Goal: Information Seeking & Learning: Learn about a topic

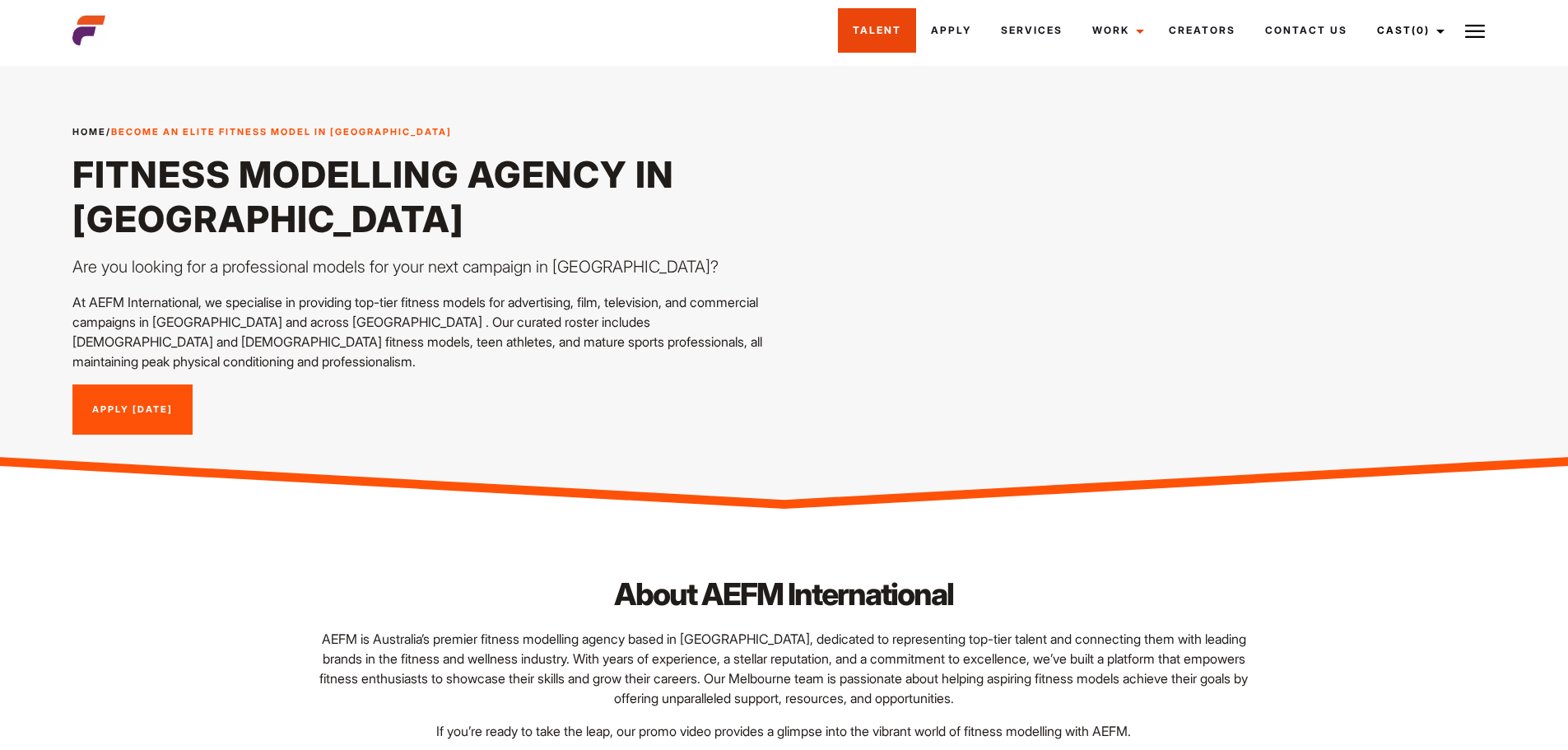
click at [869, 30] on link "Talent" at bounding box center [877, 30] width 79 height 44
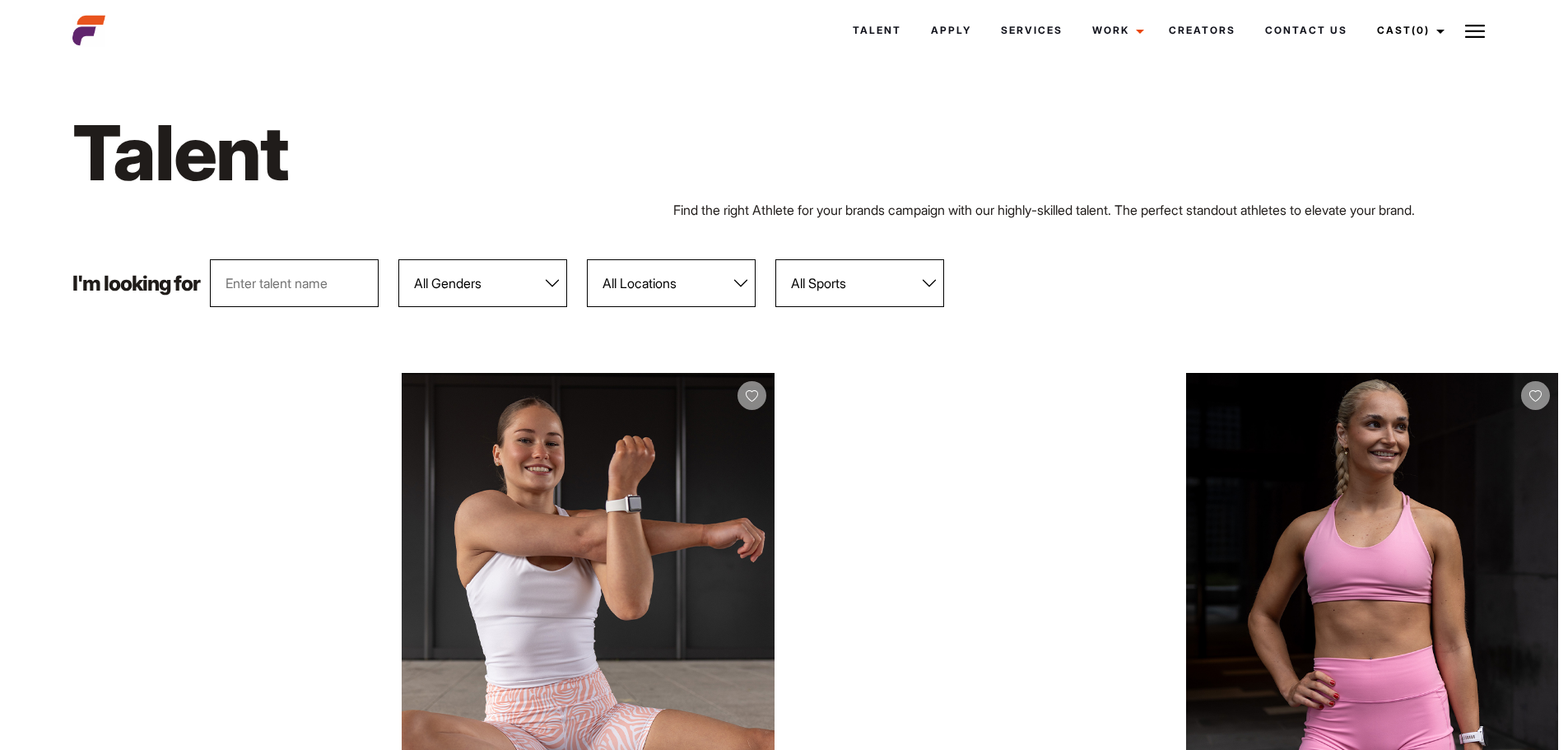
click at [549, 286] on select "All Genders [DEMOGRAPHIC_DATA] [DEMOGRAPHIC_DATA]" at bounding box center [483, 283] width 169 height 48
select select "103"
click at [399, 259] on select "All Genders [DEMOGRAPHIC_DATA] [DEMOGRAPHIC_DATA]" at bounding box center [483, 283] width 169 height 48
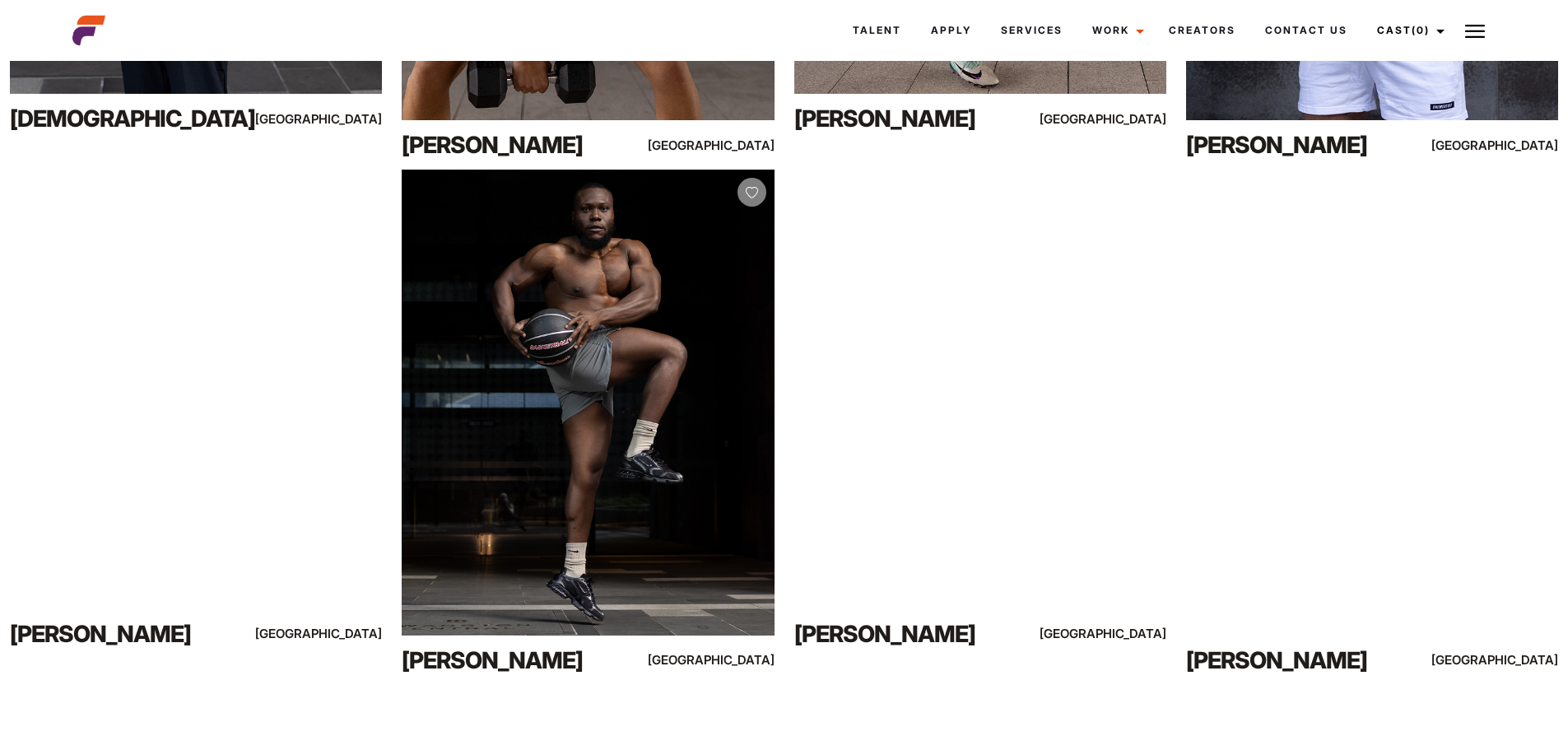
scroll to position [2387, 0]
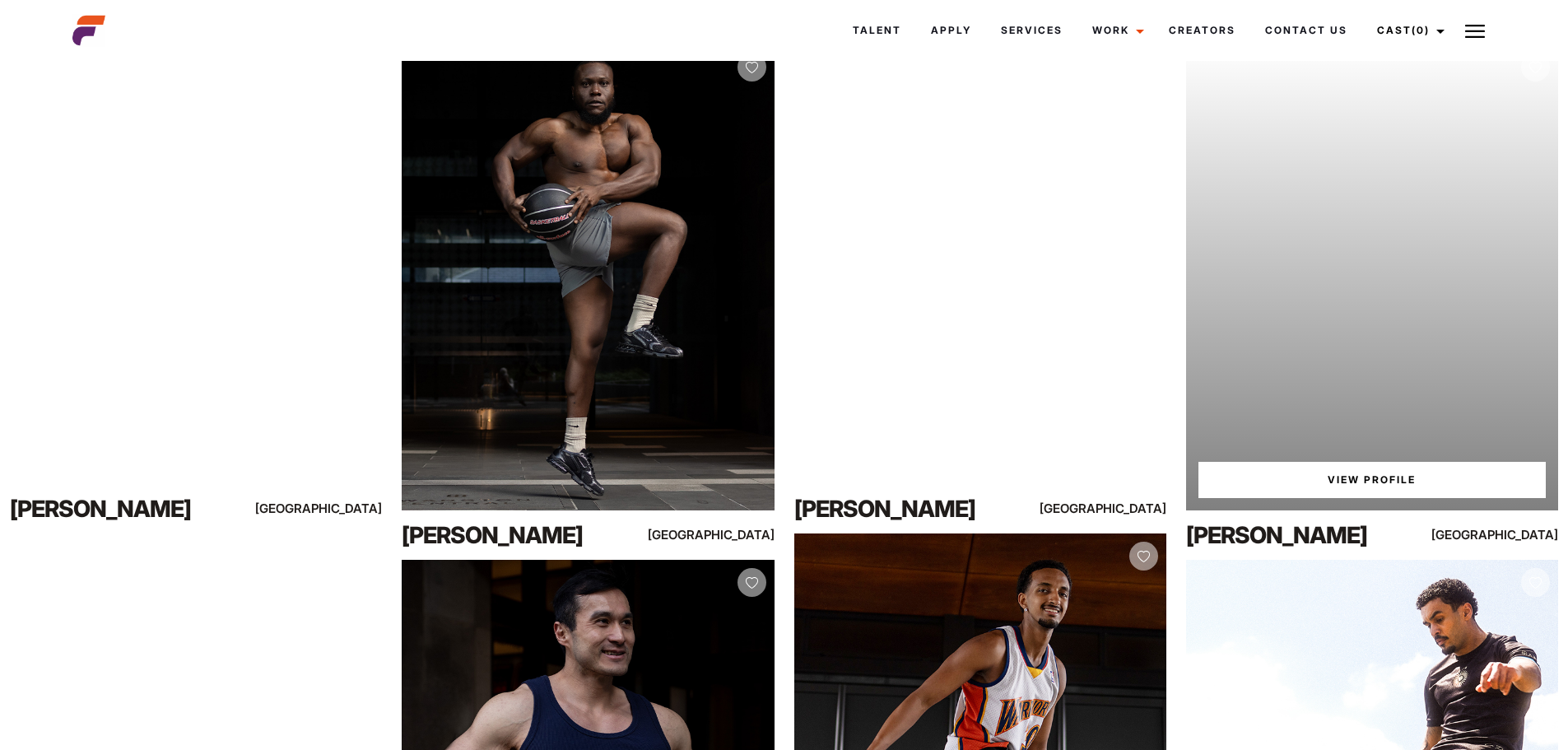
click at [1348, 475] on link "View Profile" at bounding box center [1372, 480] width 347 height 36
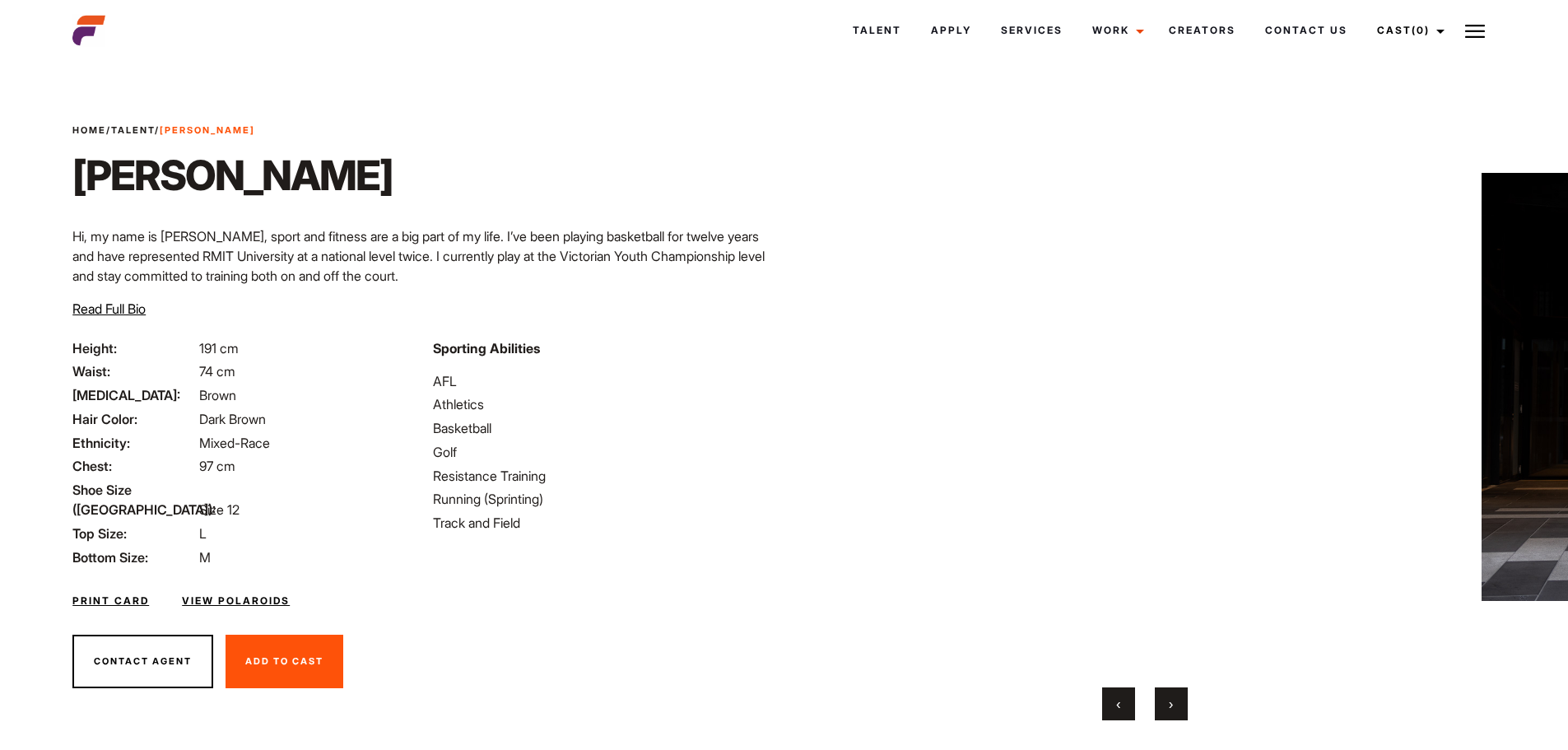
click at [1163, 709] on button "›" at bounding box center [1171, 704] width 33 height 33
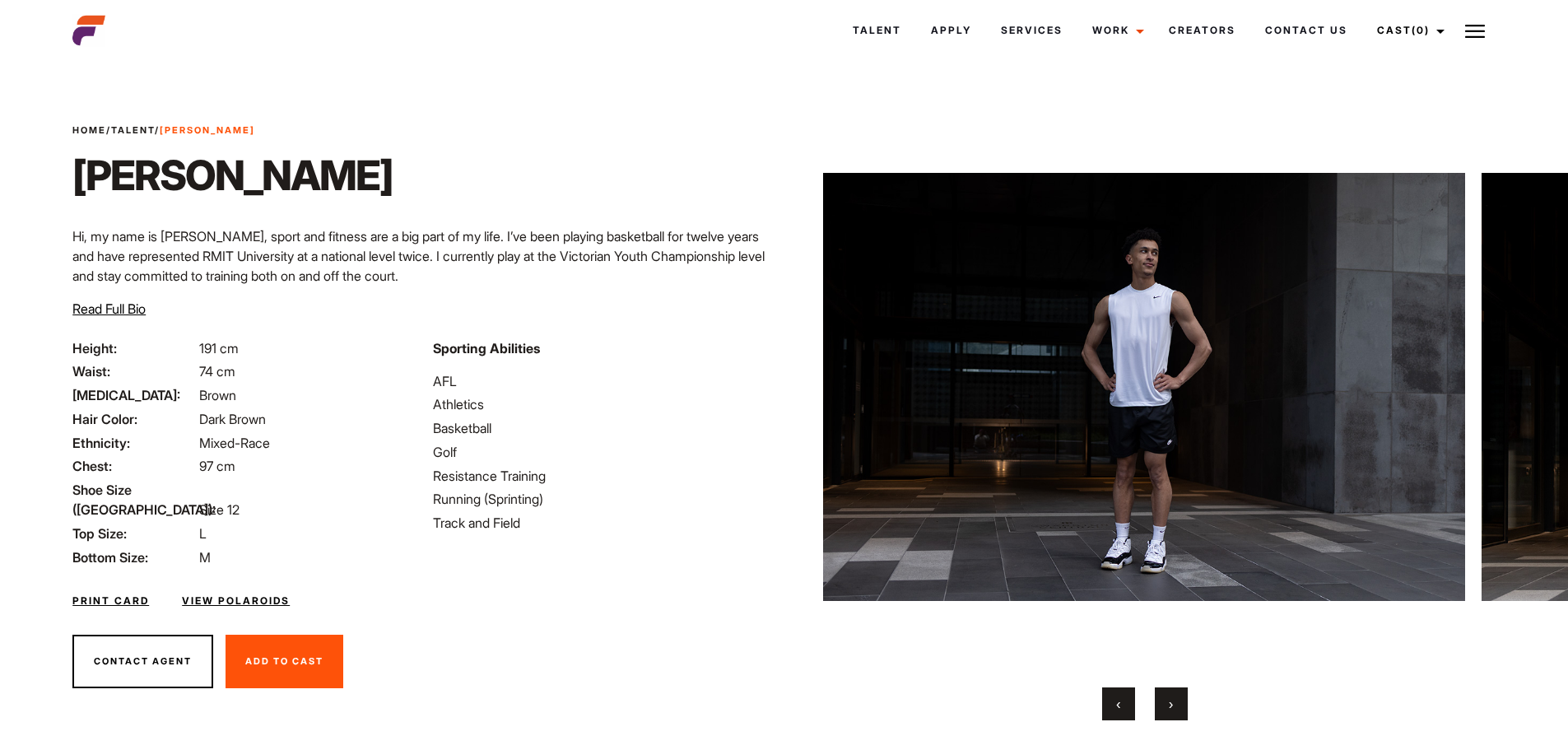
click at [1163, 709] on button "›" at bounding box center [1171, 704] width 33 height 33
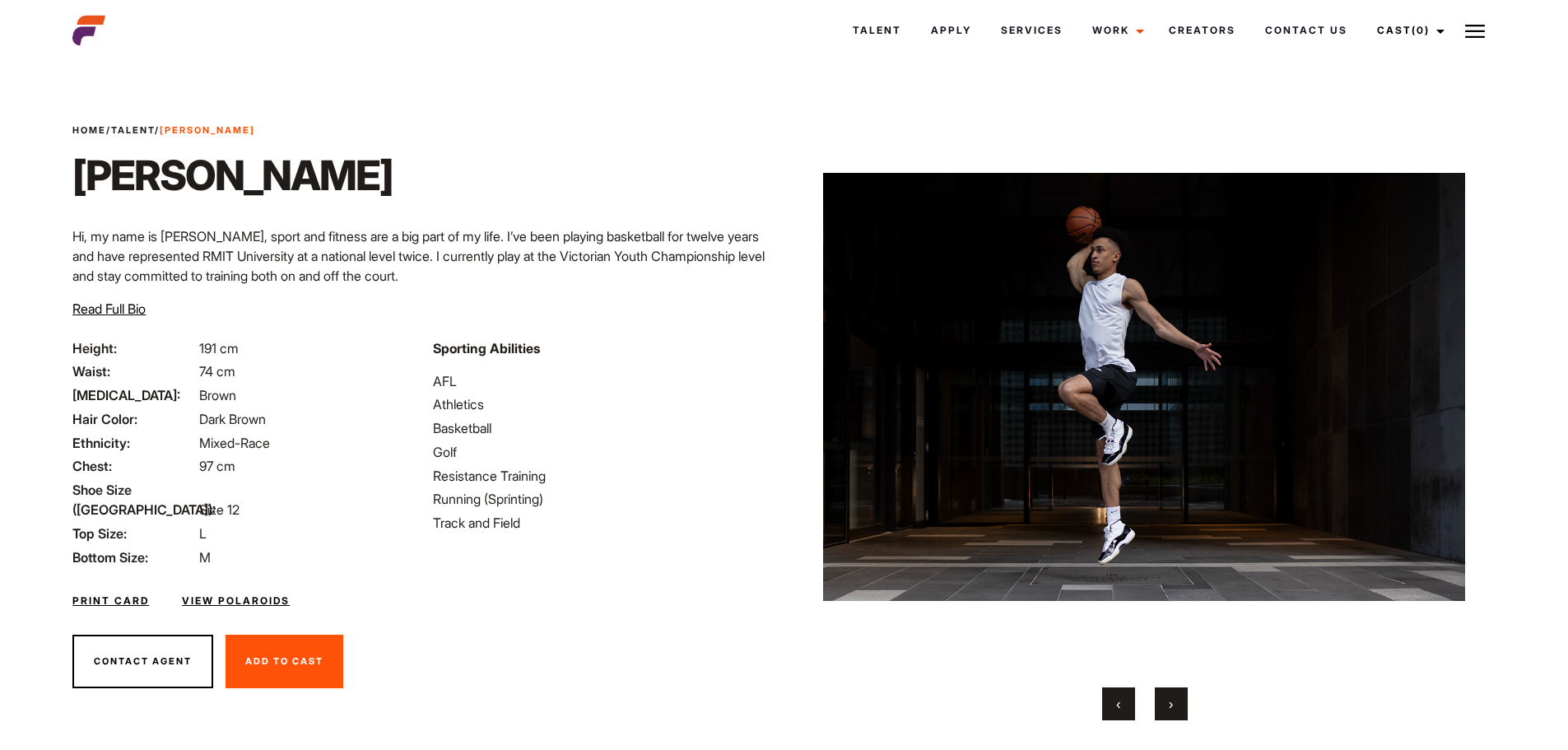
click at [1163, 709] on button "›" at bounding box center [1171, 704] width 33 height 33
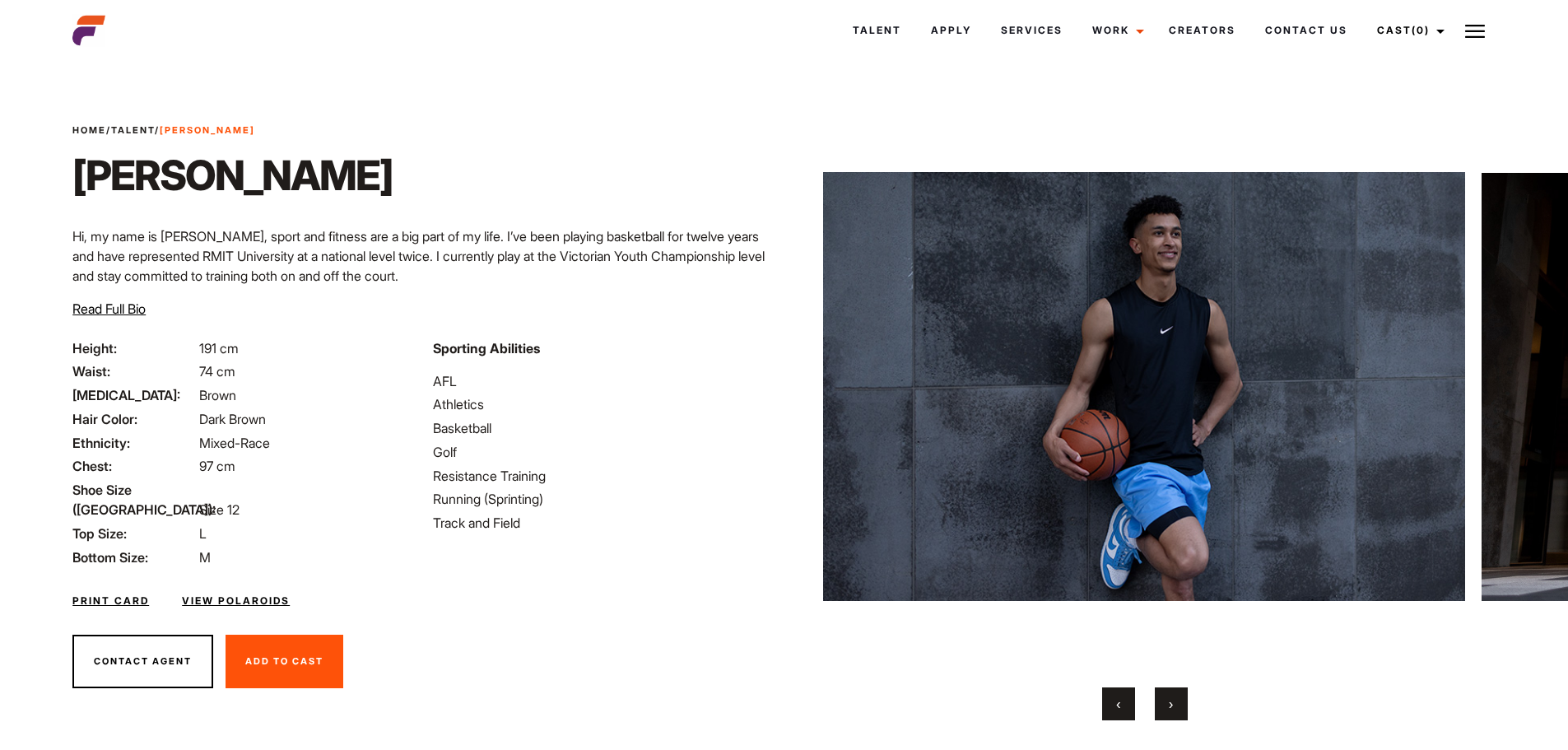
click at [1163, 709] on button "›" at bounding box center [1171, 704] width 33 height 33
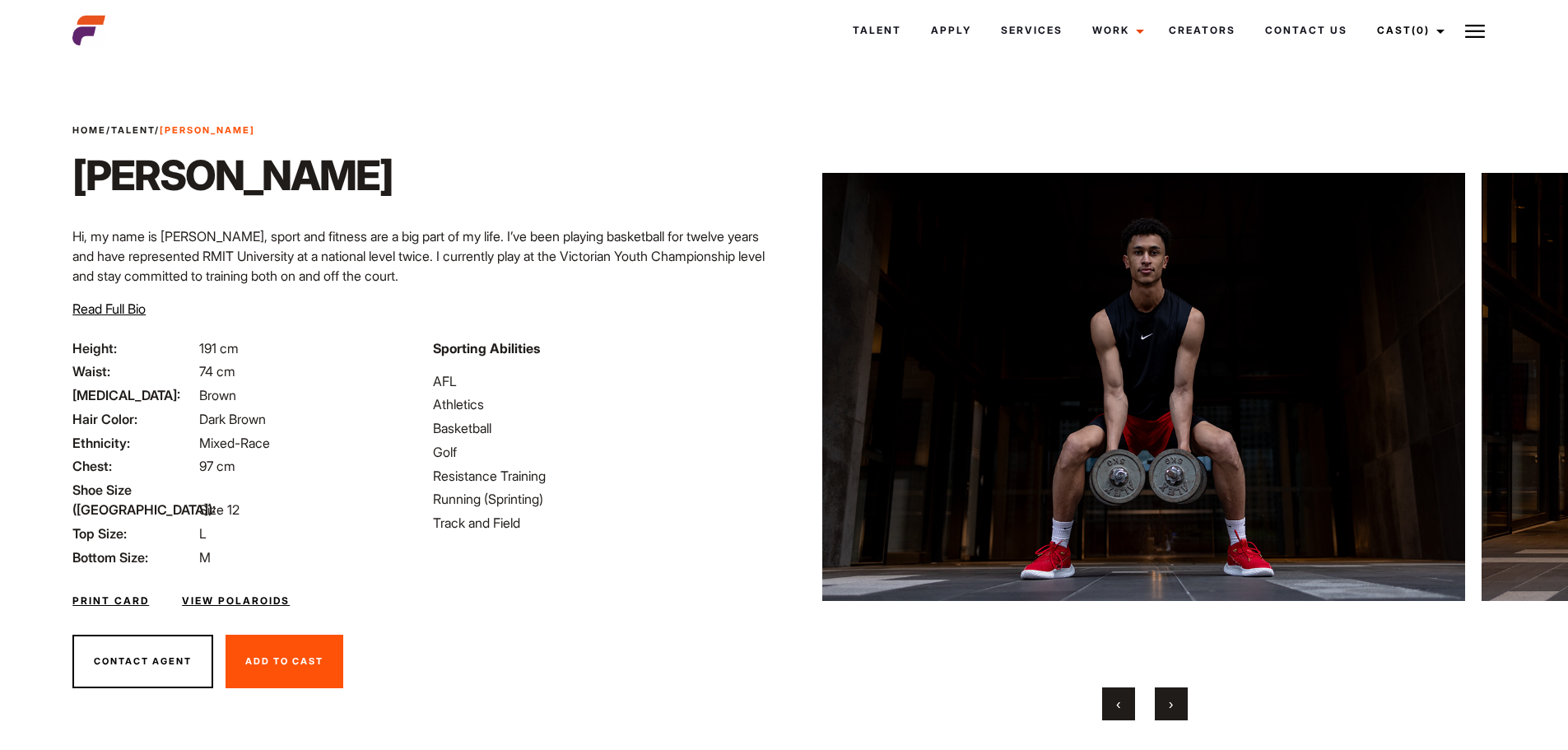
click at [1163, 709] on button "›" at bounding box center [1171, 704] width 33 height 33
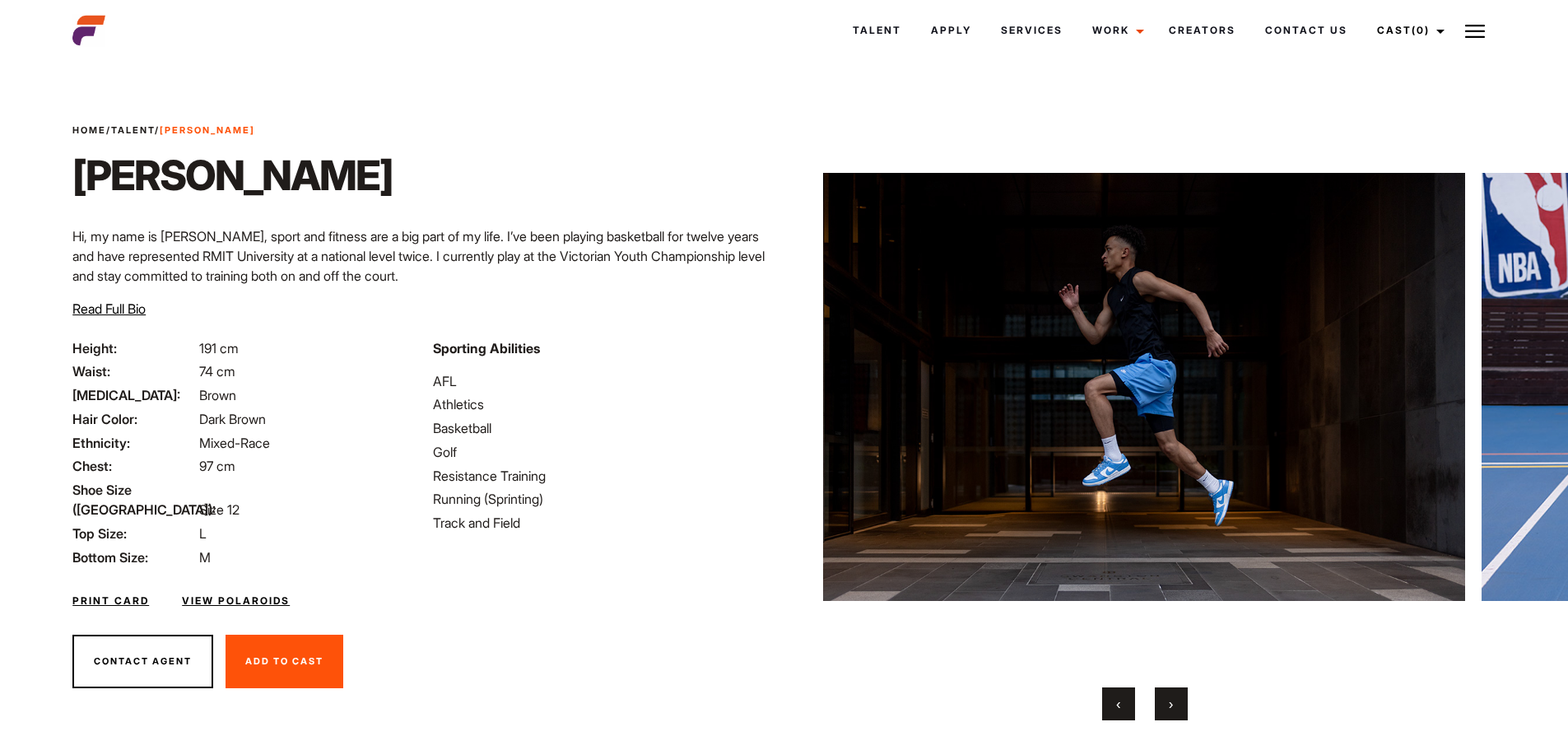
click at [1163, 709] on button "›" at bounding box center [1171, 704] width 33 height 33
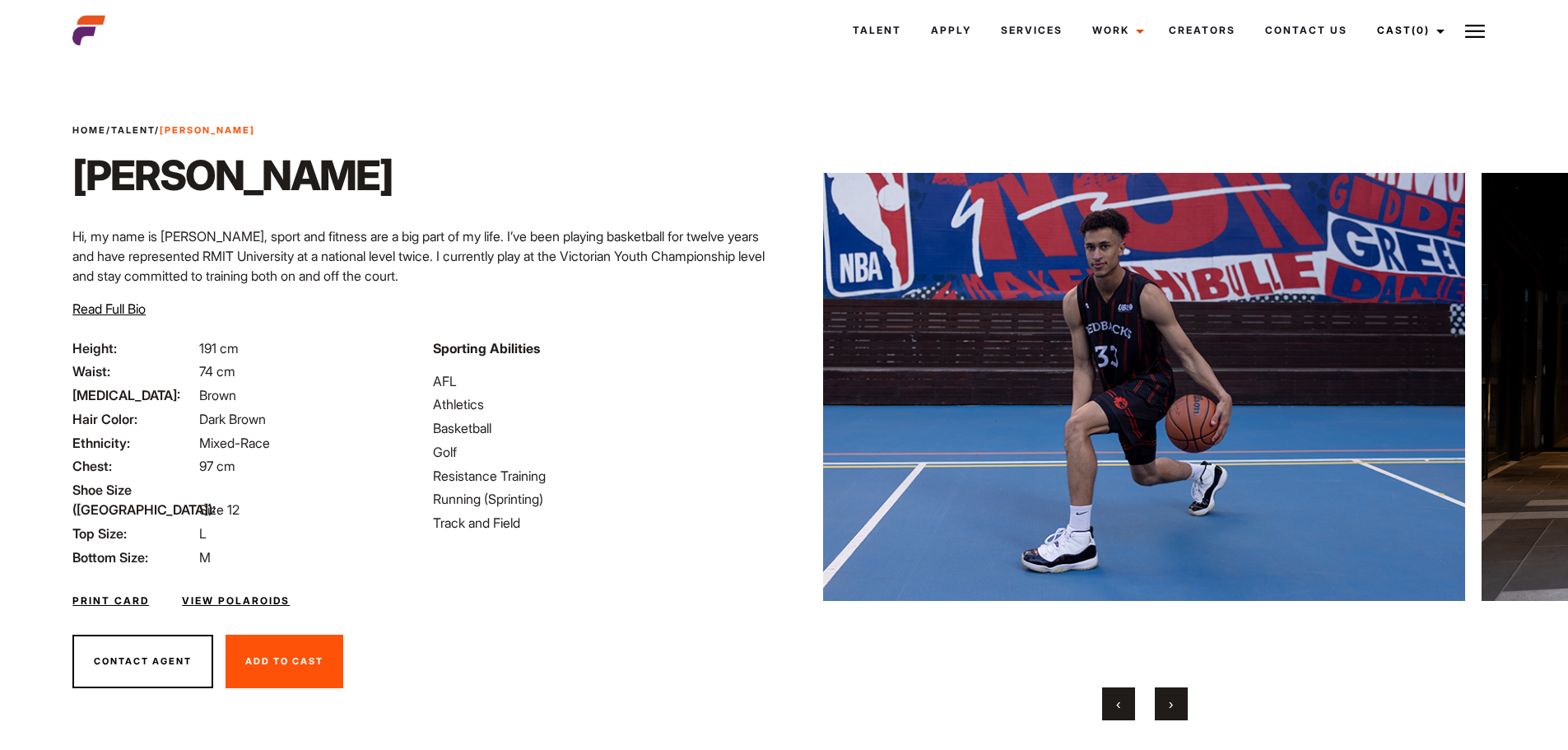
click at [1163, 709] on button "›" at bounding box center [1171, 704] width 33 height 33
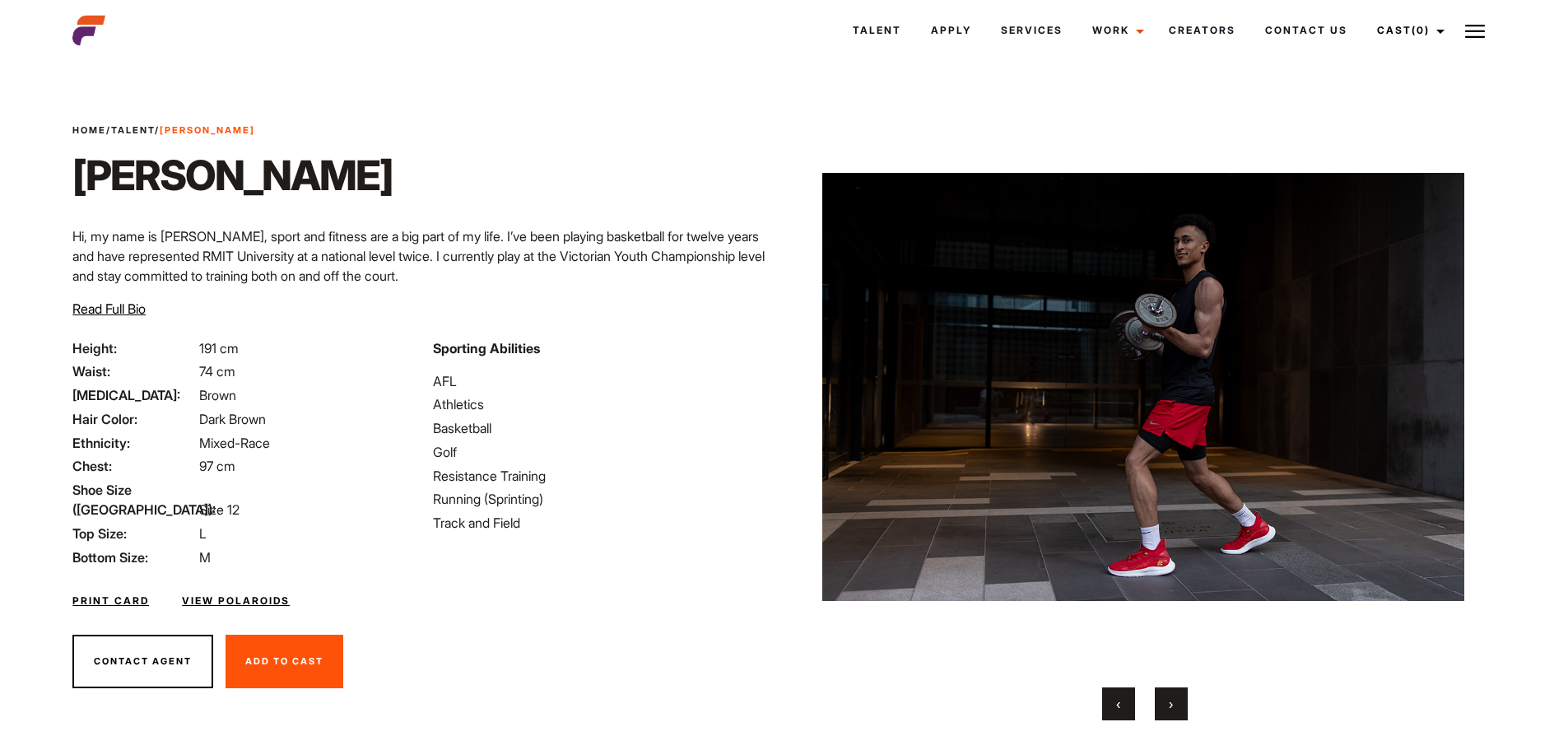
click at [1163, 709] on button "›" at bounding box center [1171, 704] width 33 height 33
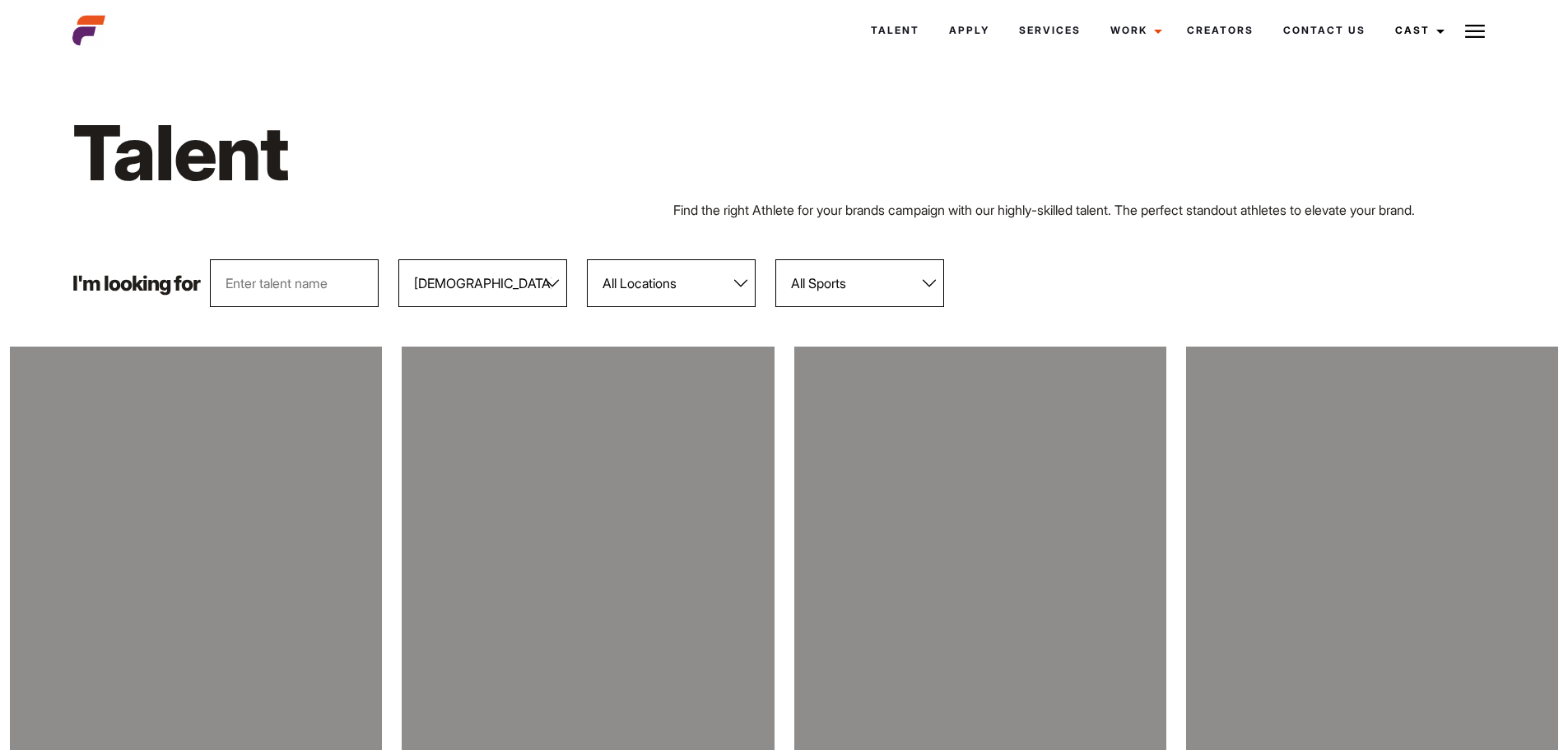
select select "103"
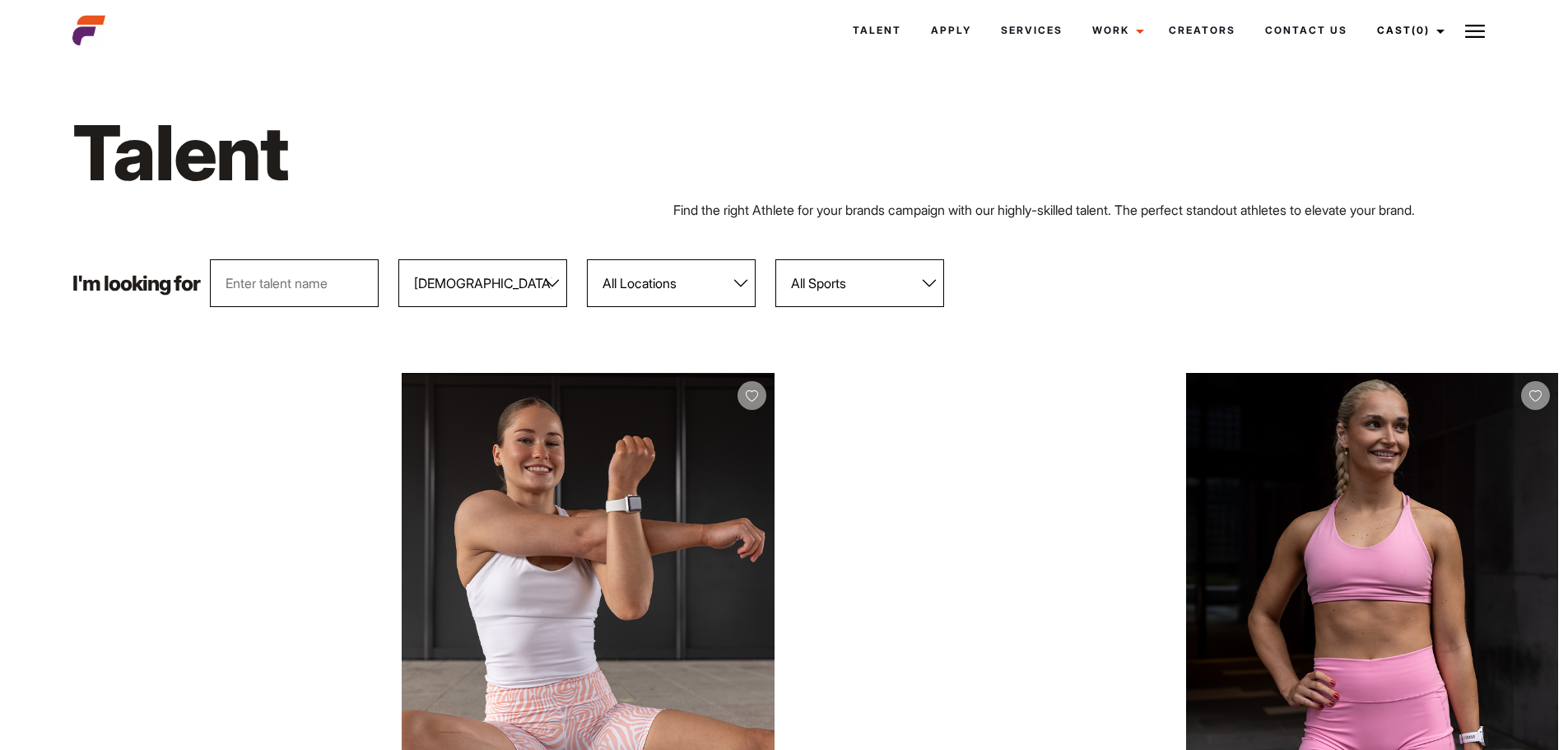
click at [743, 284] on select "All Locations [GEOGRAPHIC_DATA] [GEOGRAPHIC_DATA] [GEOGRAPHIC_DATA] [GEOGRAPHIC…" at bounding box center [671, 283] width 169 height 48
select select "118"
click at [587, 259] on select "All Locations [GEOGRAPHIC_DATA] [GEOGRAPHIC_DATA] [GEOGRAPHIC_DATA] [GEOGRAPHIC…" at bounding box center [671, 283] width 169 height 48
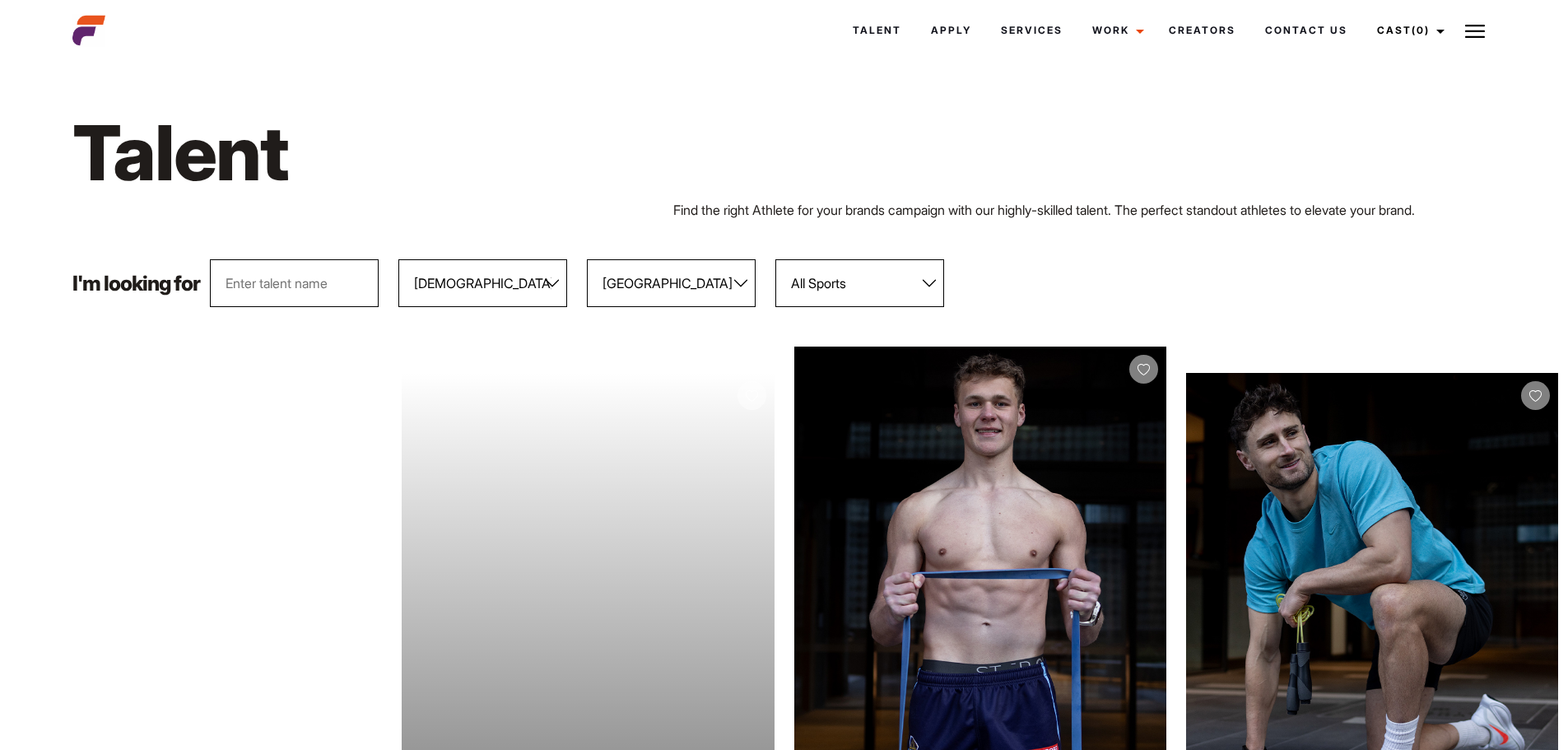
click at [529, 435] on div "Your browser does not support the video tag. View Profile" at bounding box center [588, 605] width 372 height 465
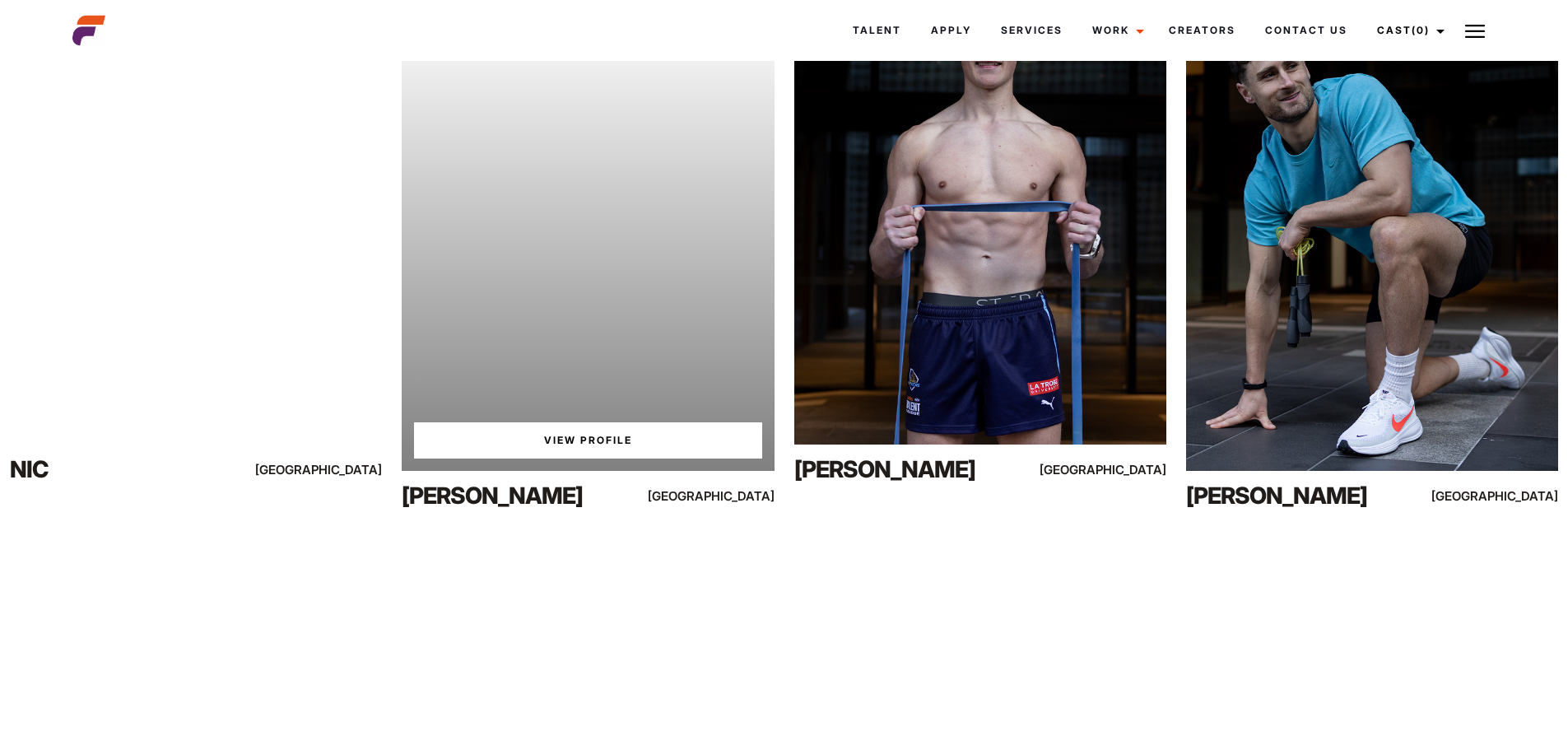
scroll to position [411, 0]
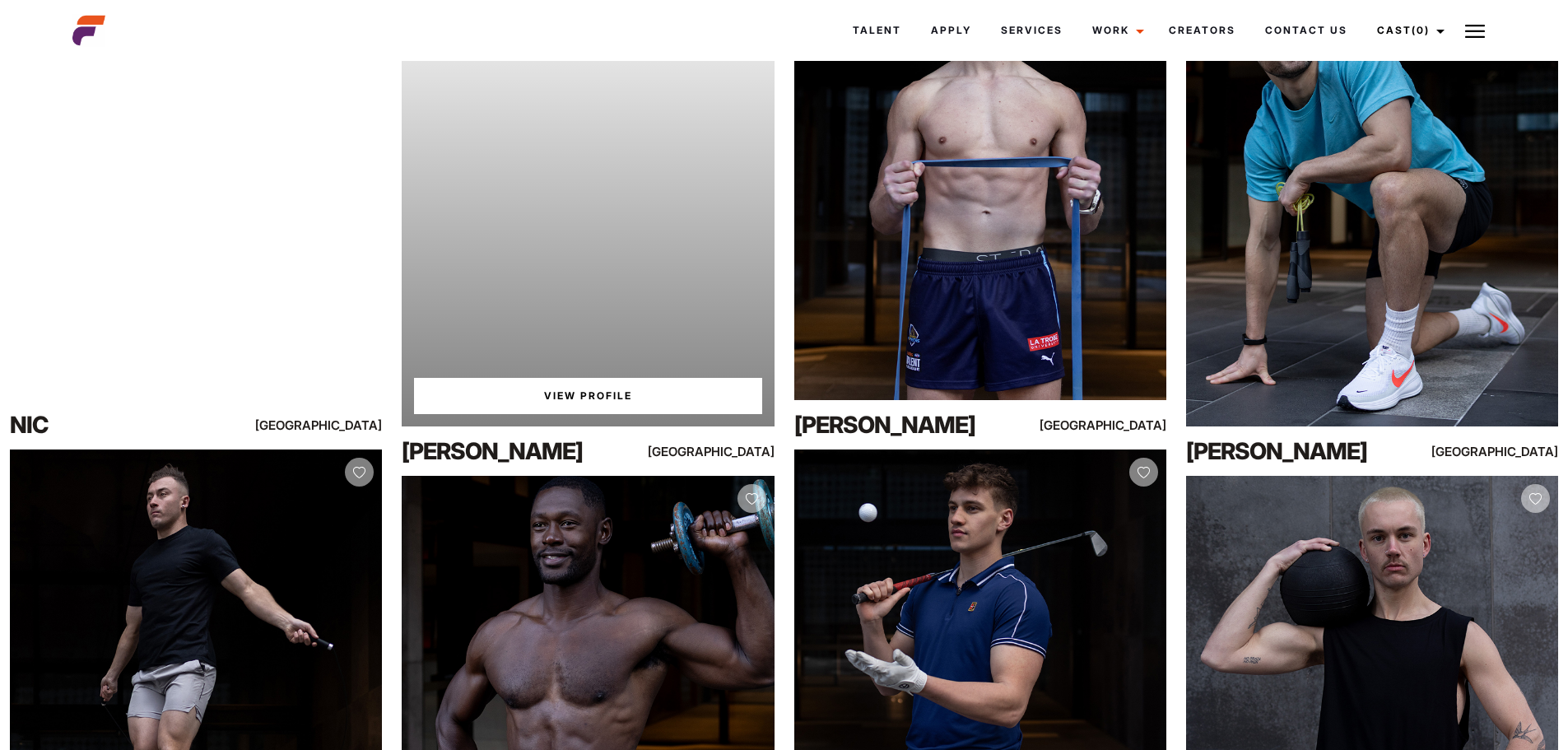
click at [587, 399] on link "View Profile" at bounding box center [587, 396] width 347 height 36
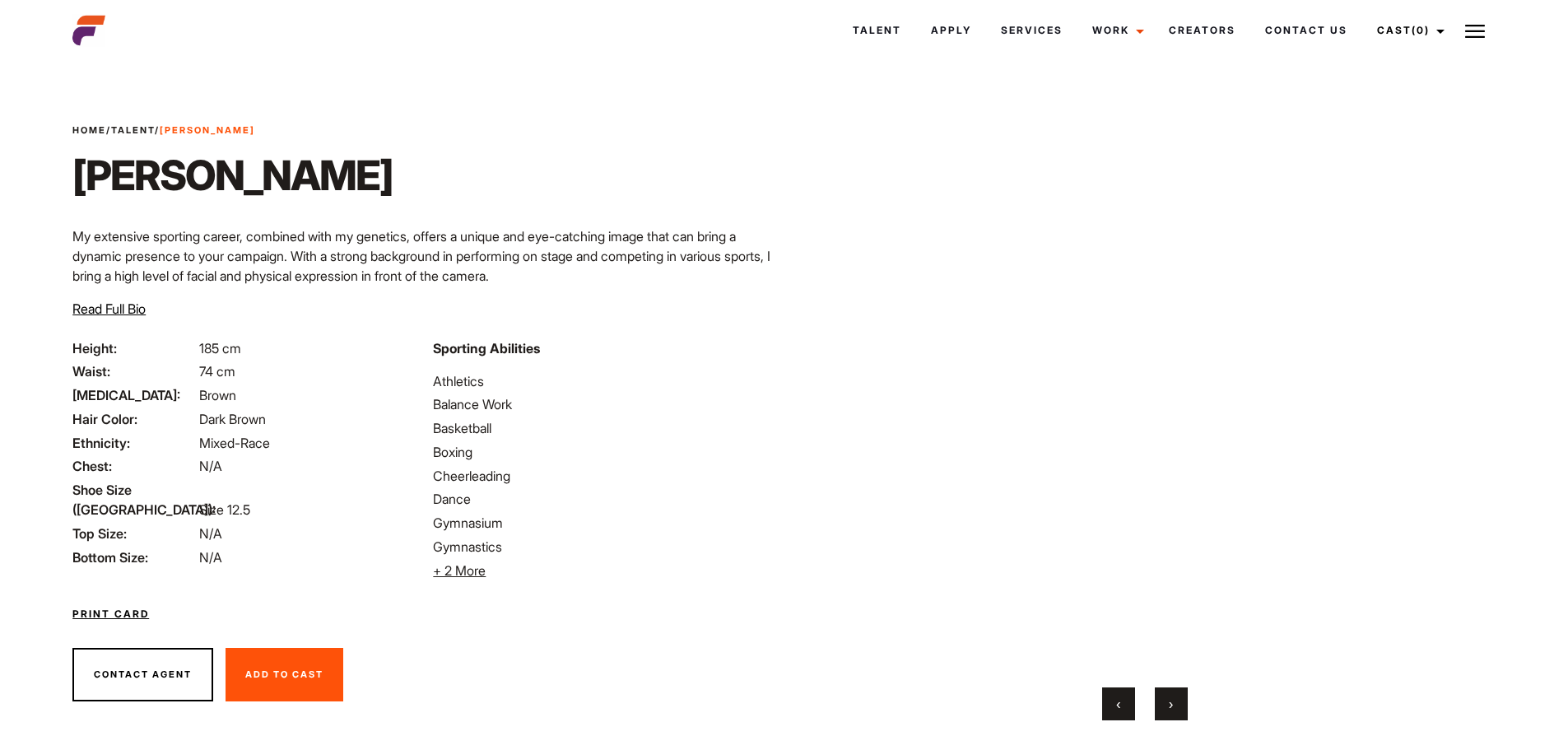
click at [1175, 704] on button "›" at bounding box center [1171, 704] width 33 height 33
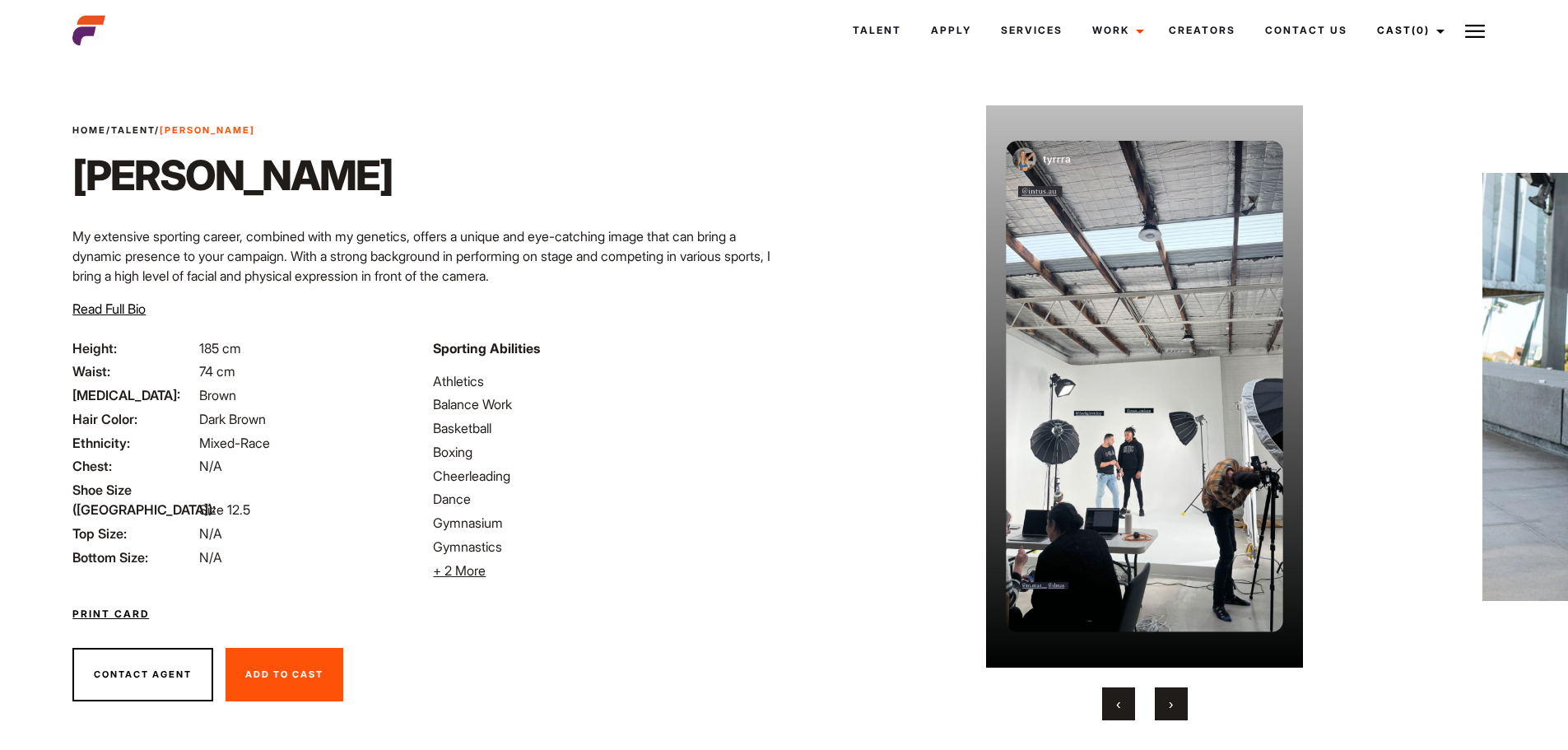
click at [1175, 704] on button "›" at bounding box center [1171, 704] width 33 height 33
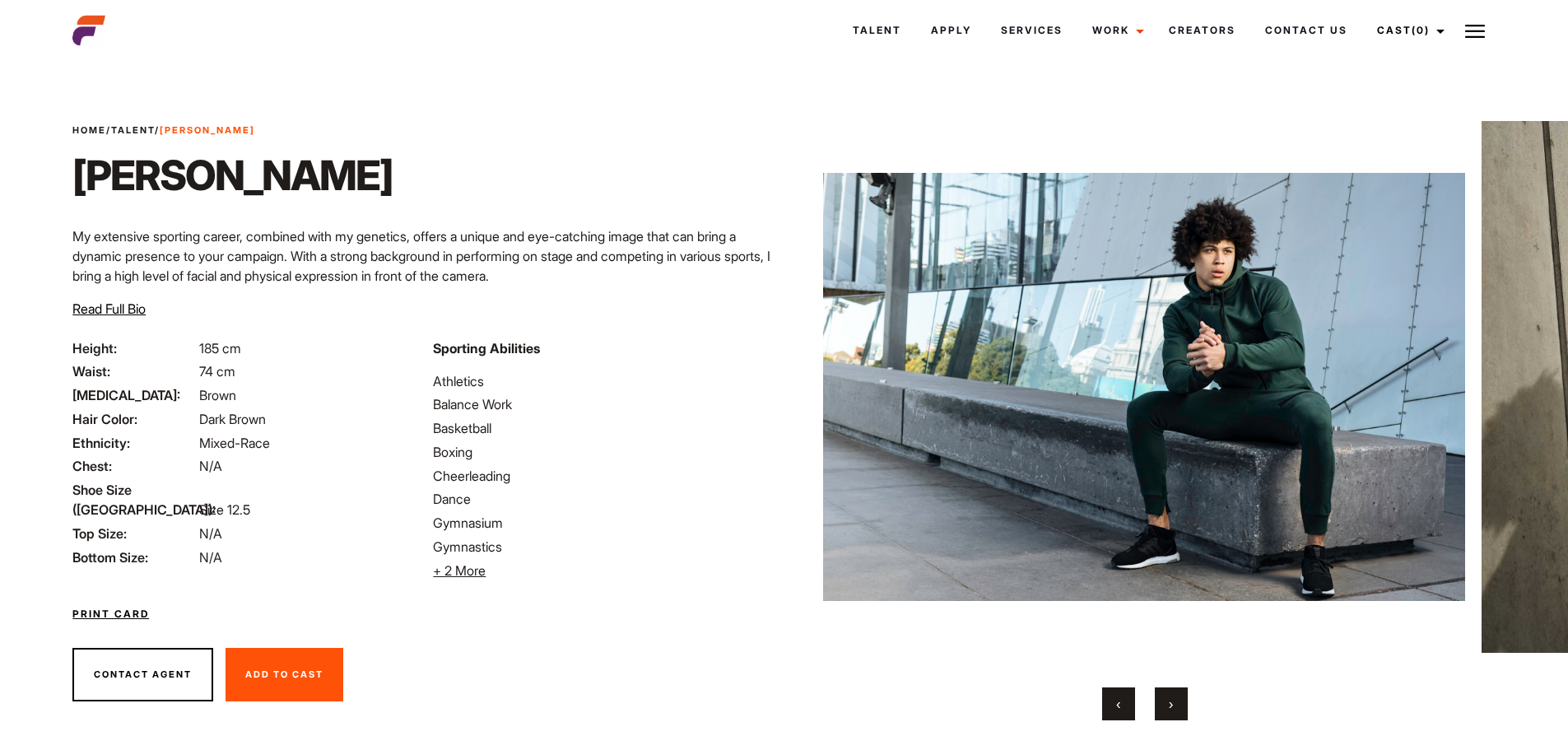
click at [1175, 704] on button "›" at bounding box center [1171, 704] width 33 height 33
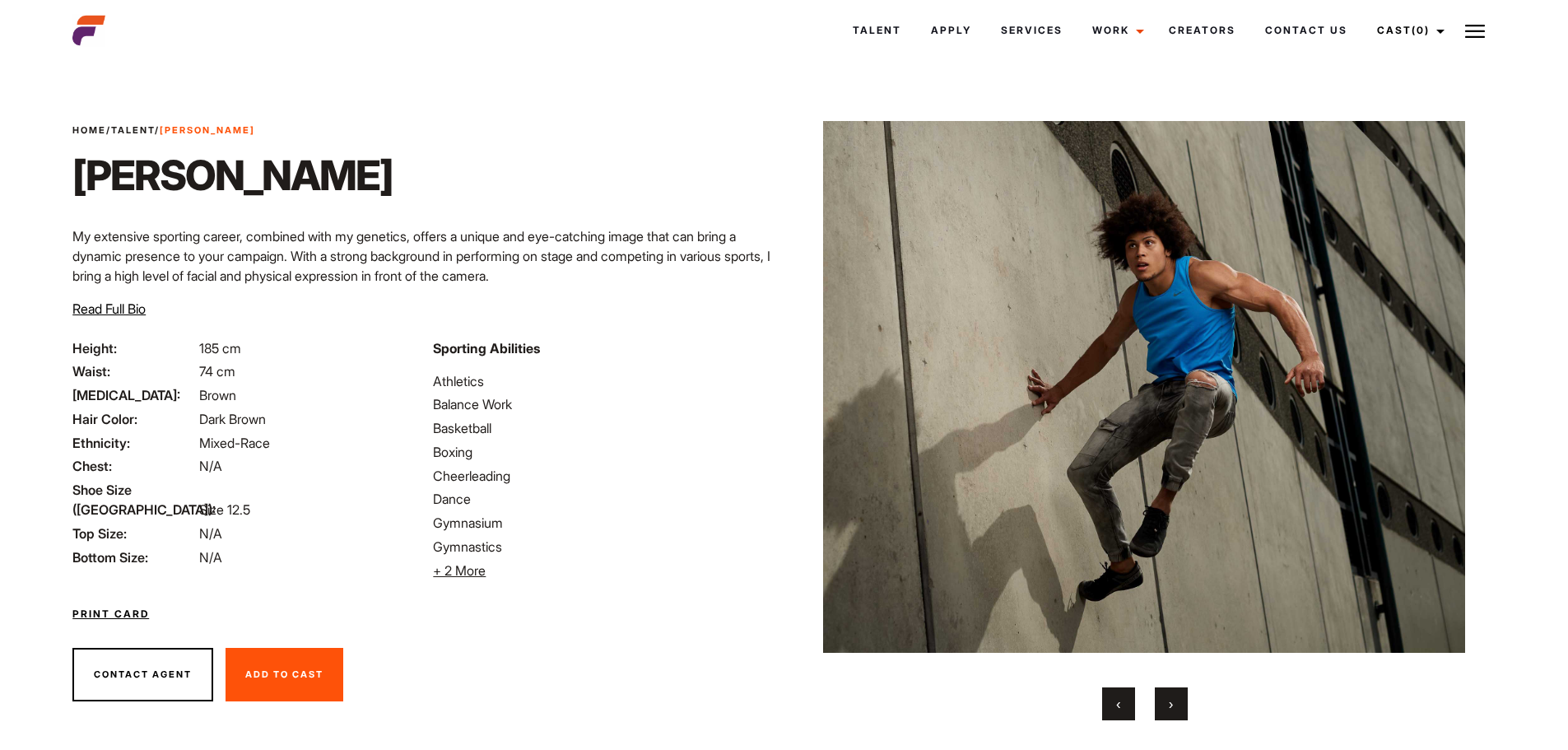
click at [1175, 704] on button "›" at bounding box center [1171, 704] width 33 height 33
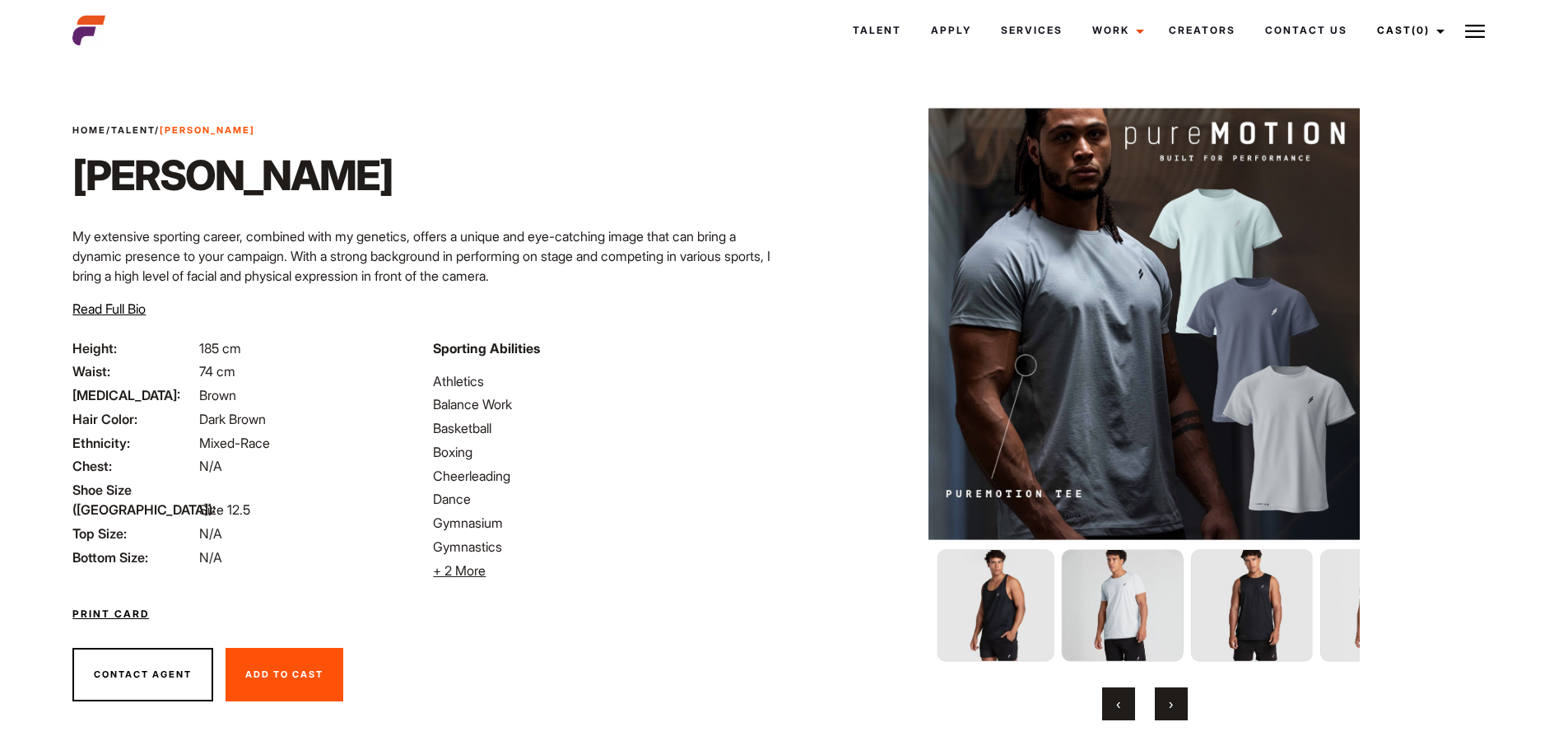
click at [1175, 704] on button "›" at bounding box center [1171, 704] width 33 height 33
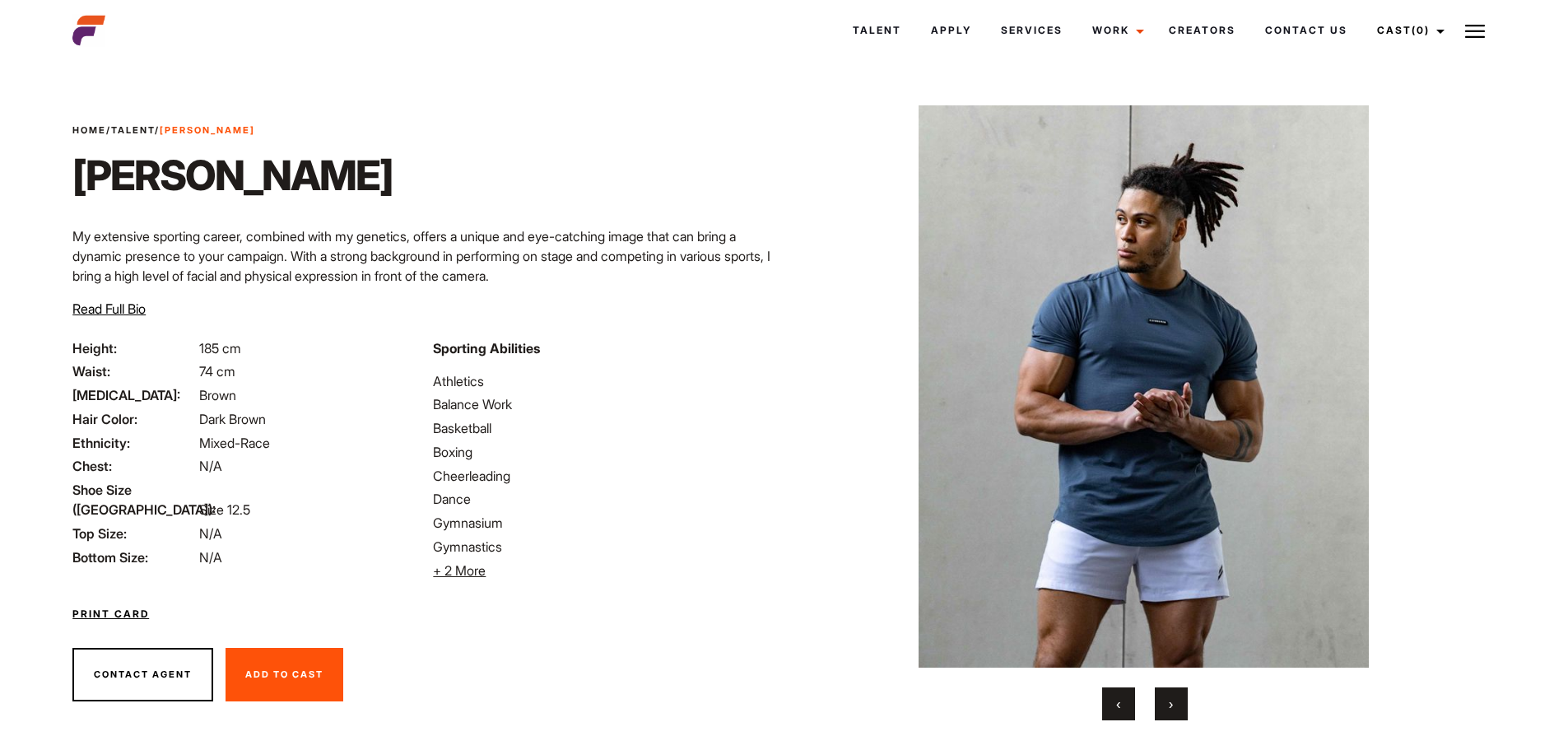
click at [1175, 704] on button "›" at bounding box center [1171, 704] width 33 height 33
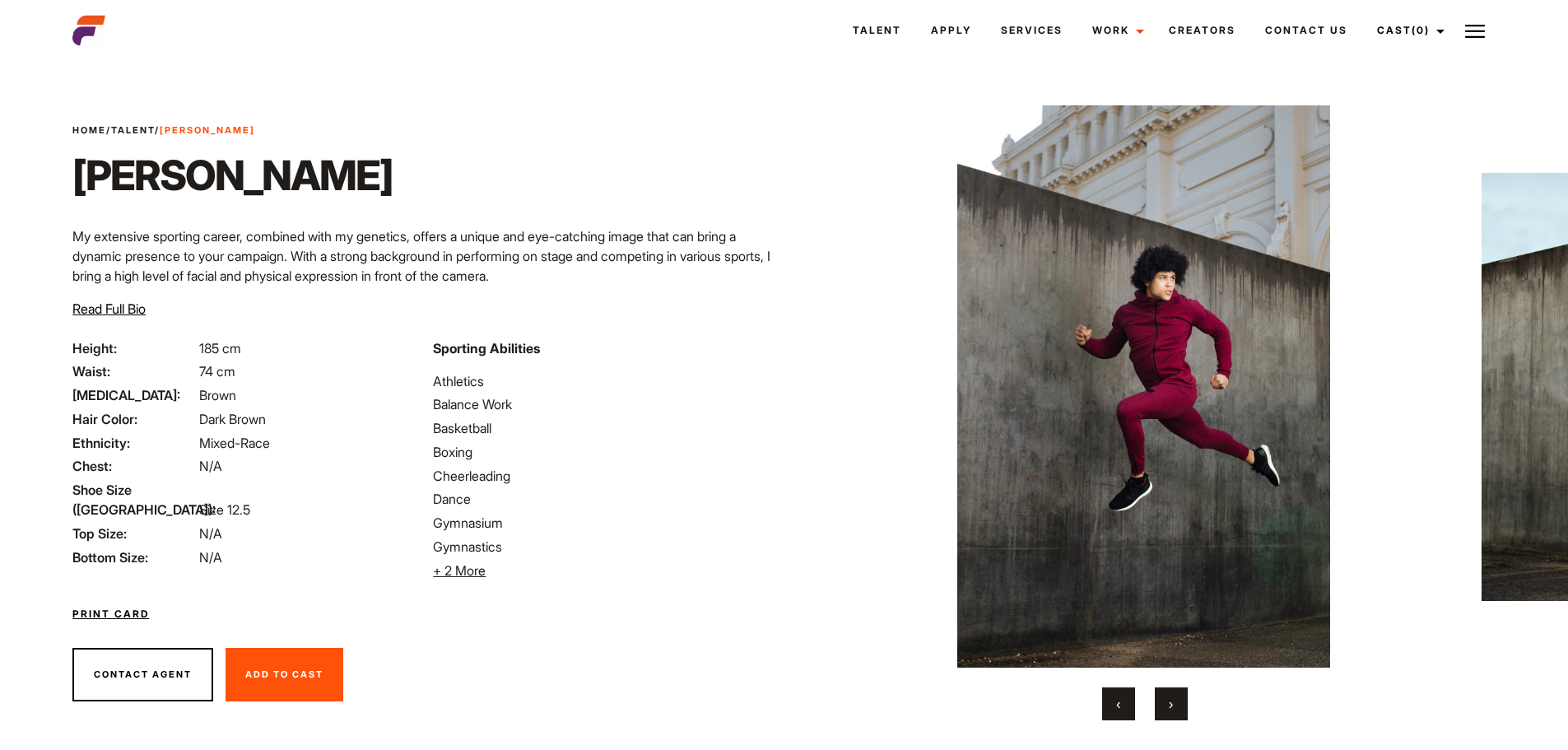
click at [1175, 704] on button "›" at bounding box center [1171, 704] width 33 height 33
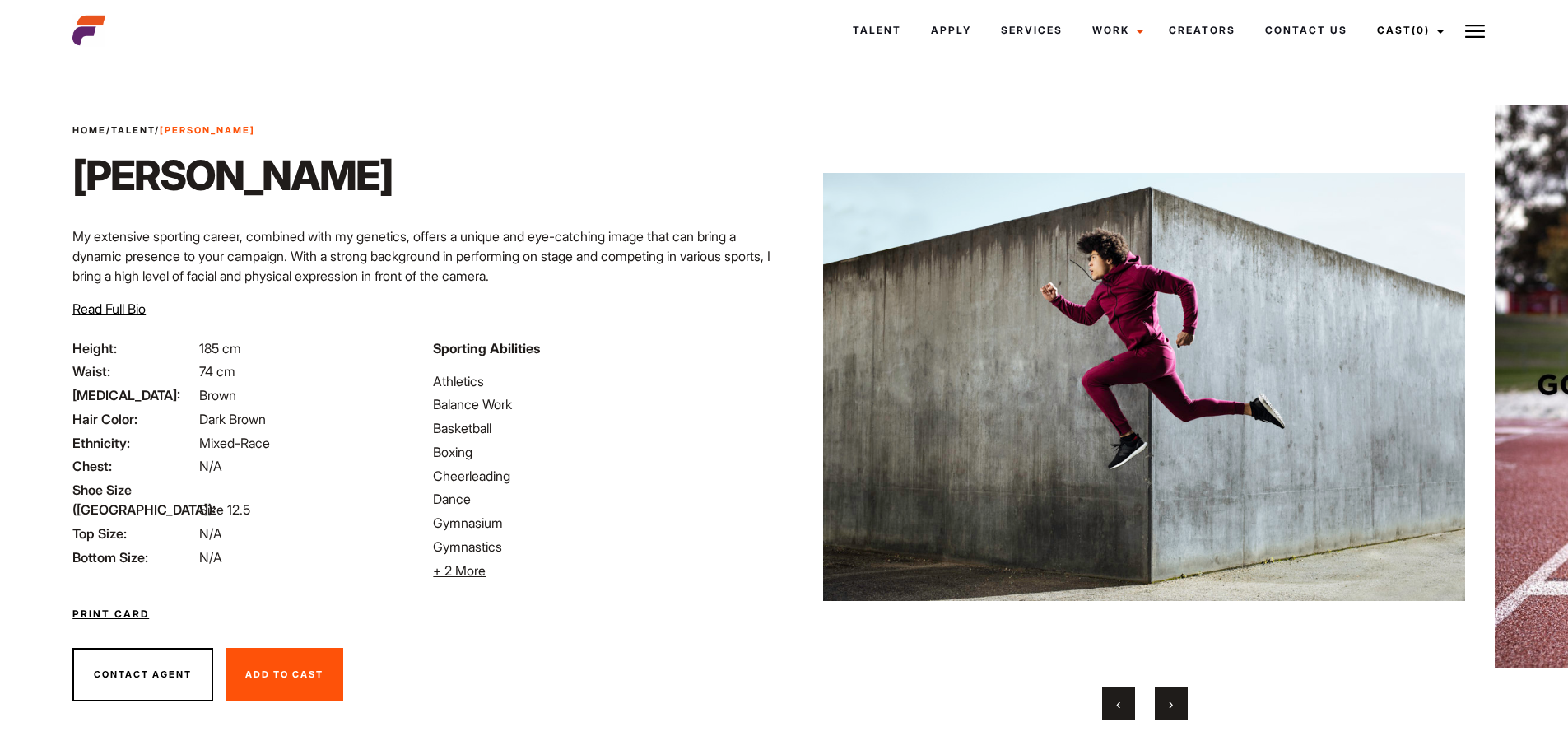
click at [1175, 704] on button "›" at bounding box center [1171, 704] width 33 height 33
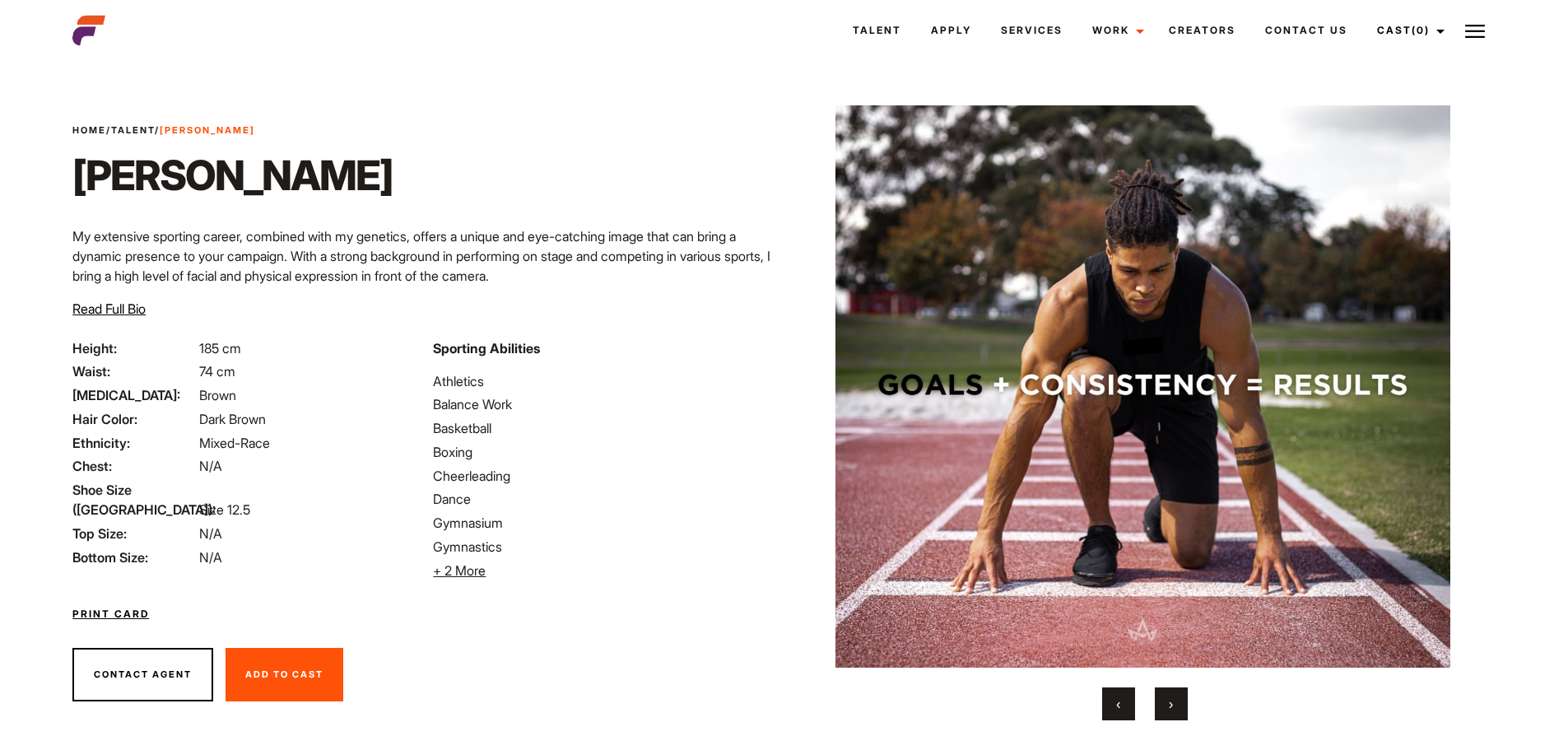
click at [1175, 704] on button "›" at bounding box center [1171, 704] width 33 height 33
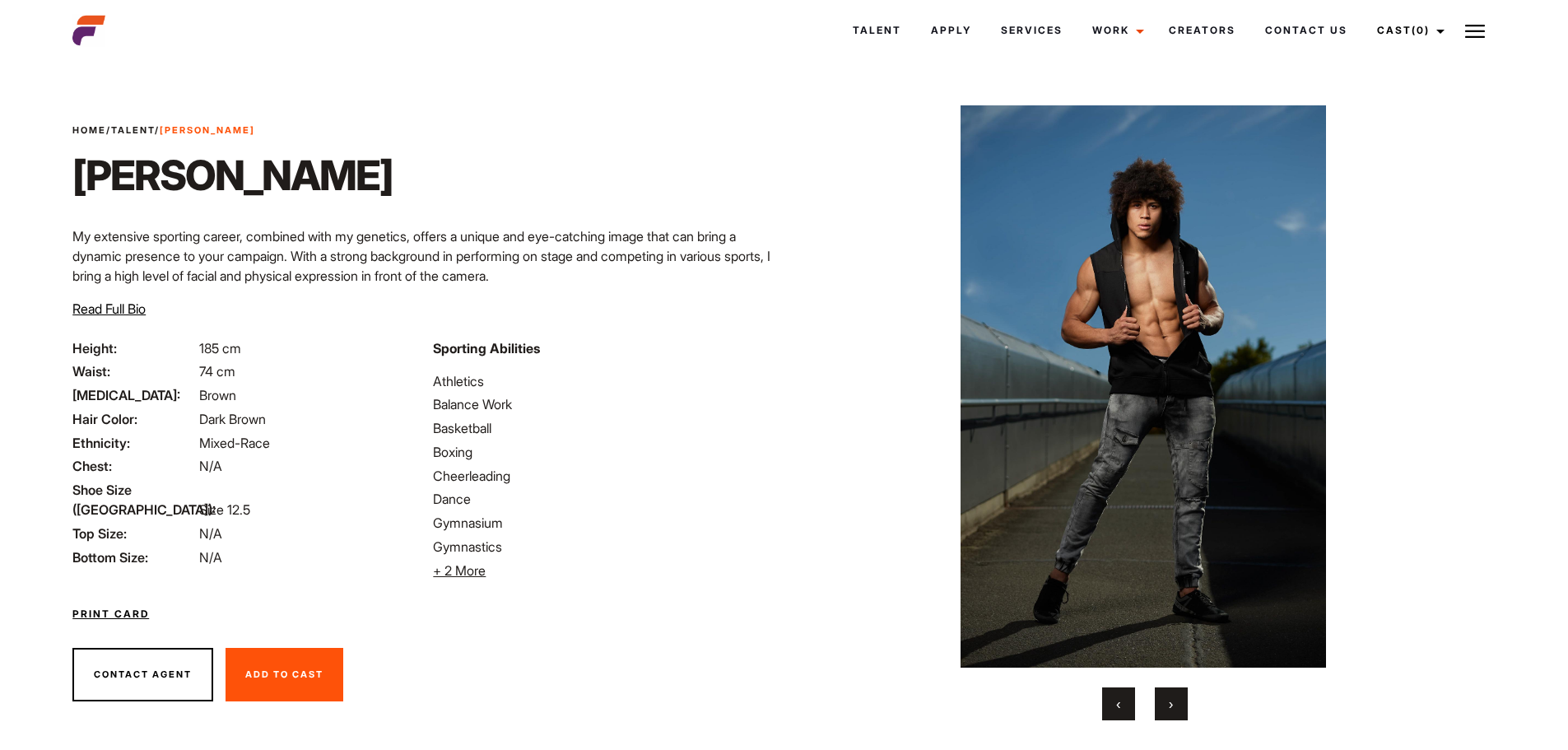
click at [1175, 704] on button "›" at bounding box center [1171, 704] width 33 height 33
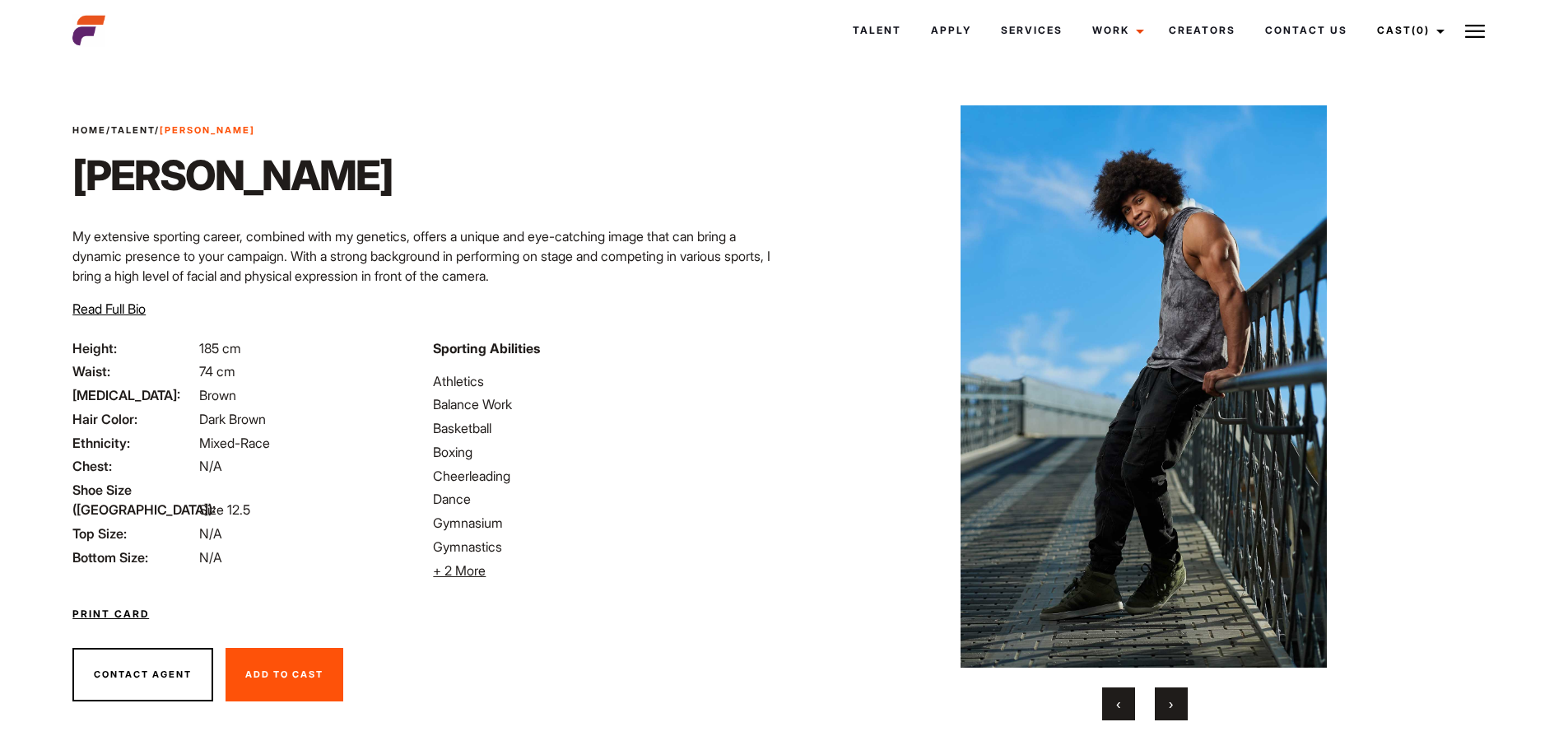
click at [1175, 704] on button "›" at bounding box center [1171, 704] width 33 height 33
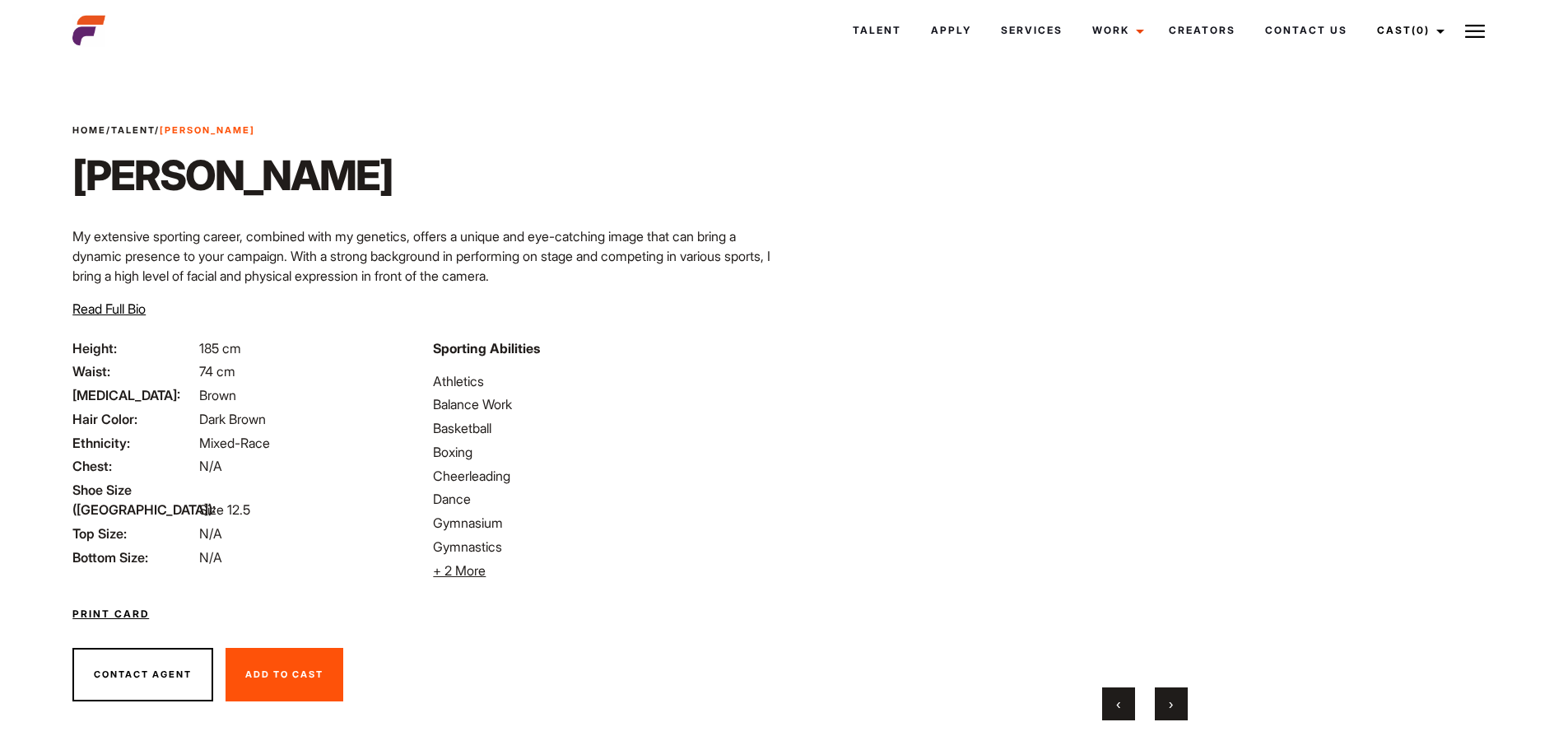
click at [1175, 704] on button "›" at bounding box center [1171, 704] width 33 height 33
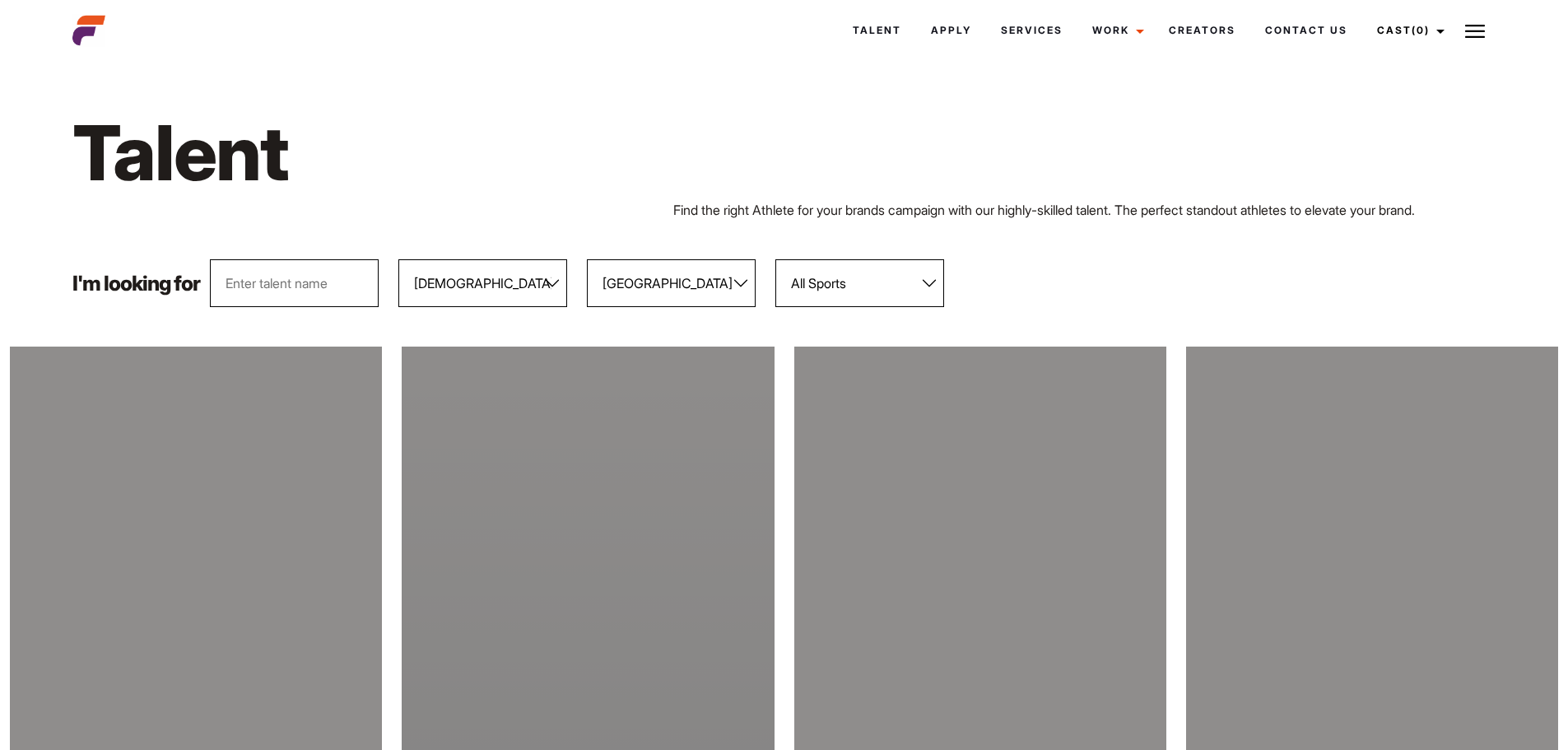
select select "103"
select select "118"
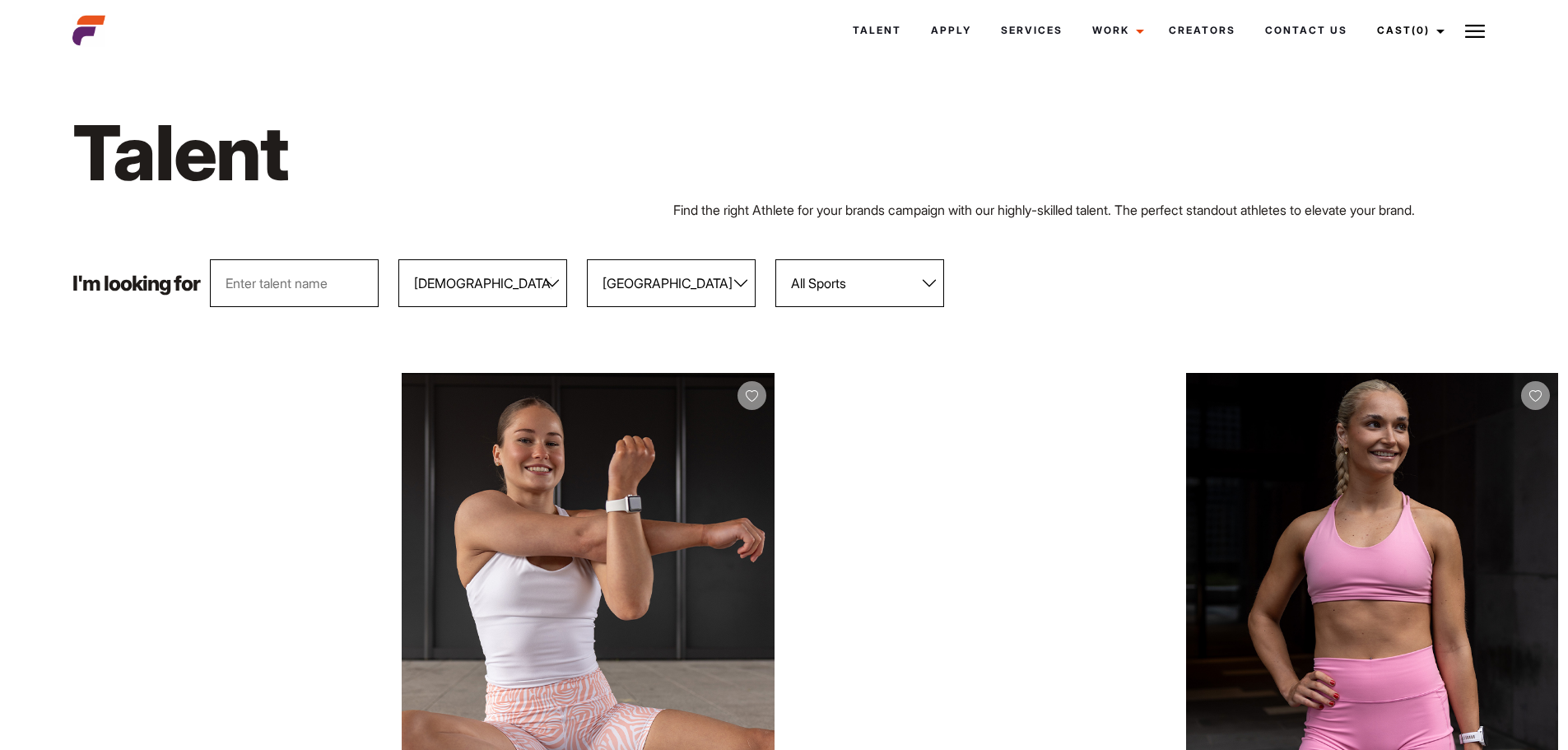
click at [551, 285] on select "All Genders [DEMOGRAPHIC_DATA] [DEMOGRAPHIC_DATA]" at bounding box center [483, 283] width 169 height 48
click at [399, 259] on select "All Genders [DEMOGRAPHIC_DATA] [DEMOGRAPHIC_DATA]" at bounding box center [483, 283] width 169 height 48
click at [743, 282] on select "All Locations [GEOGRAPHIC_DATA] [GEOGRAPHIC_DATA] [GEOGRAPHIC_DATA] [GEOGRAPHIC…" at bounding box center [671, 283] width 169 height 48
click at [587, 259] on select "All Locations [GEOGRAPHIC_DATA] [GEOGRAPHIC_DATA] [GEOGRAPHIC_DATA] [GEOGRAPHIC…" at bounding box center [671, 283] width 169 height 48
click at [991, 262] on div "I'm looking for All Genders [DEMOGRAPHIC_DATA] [DEMOGRAPHIC_DATA] All Locations…" at bounding box center [784, 283] width 1443 height 48
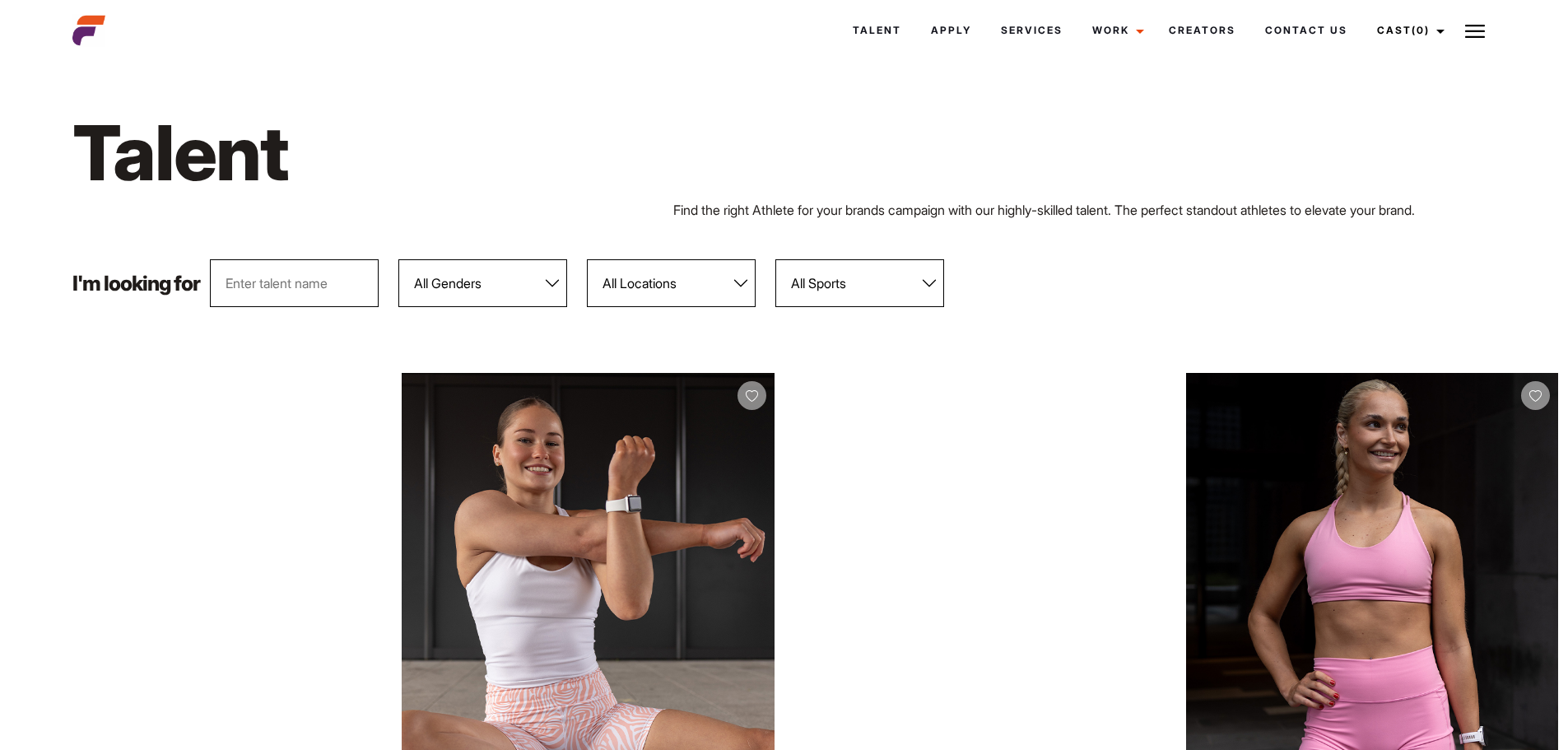
click at [553, 275] on select "All Genders [DEMOGRAPHIC_DATA] [DEMOGRAPHIC_DATA]" at bounding box center [483, 283] width 169 height 48
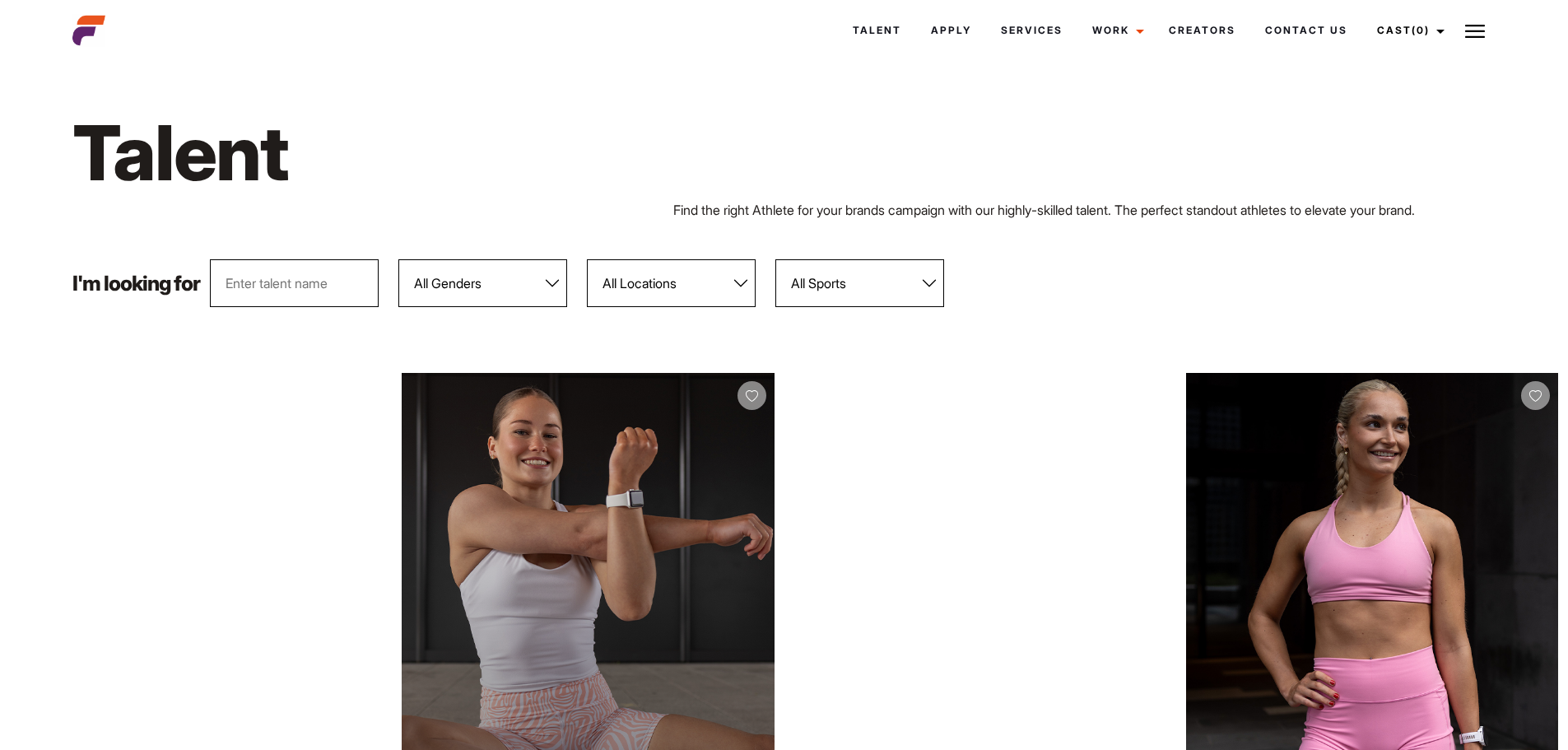
select select "103"
click at [399, 259] on select "All Genders [DEMOGRAPHIC_DATA] [DEMOGRAPHIC_DATA]" at bounding box center [483, 283] width 169 height 48
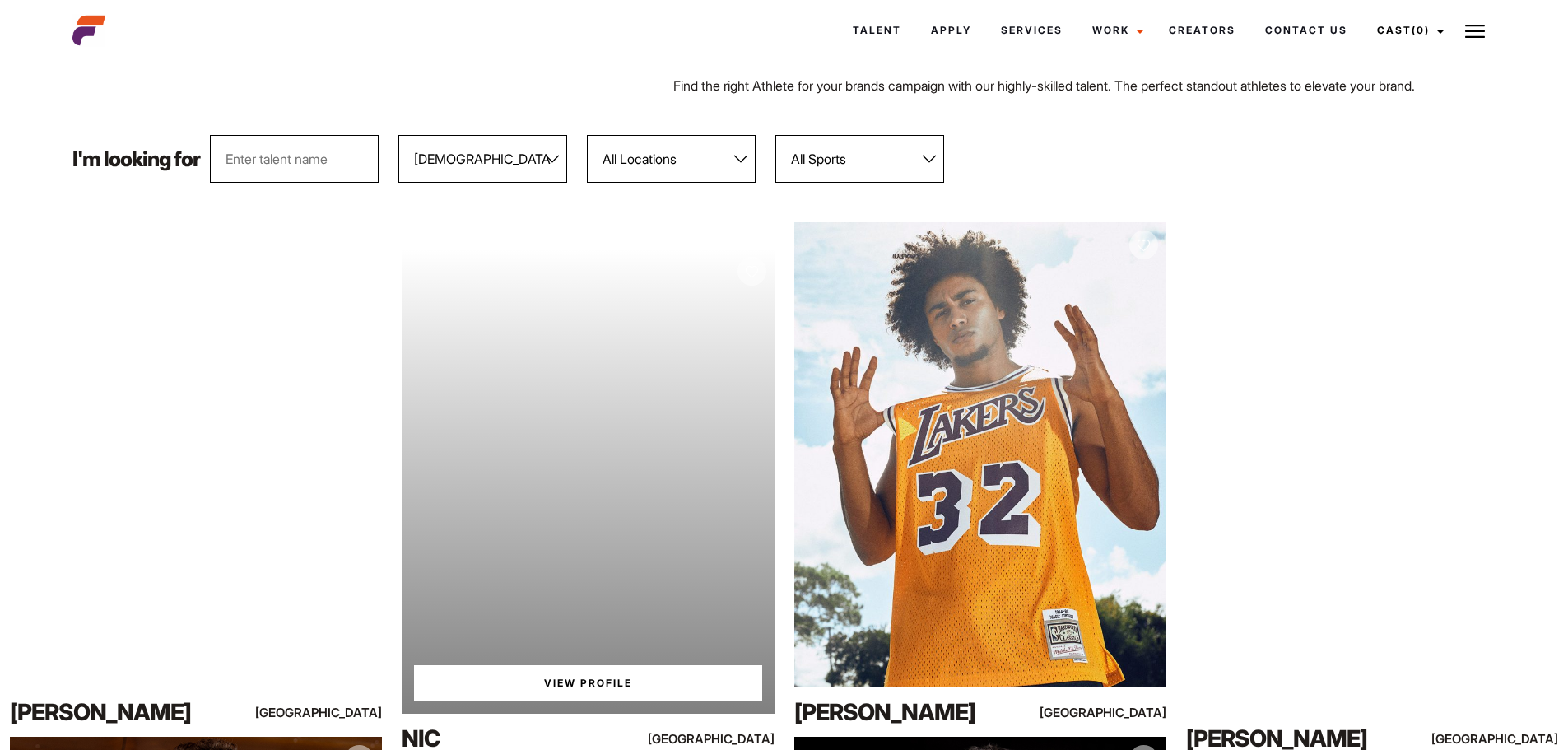
scroll to position [164, 0]
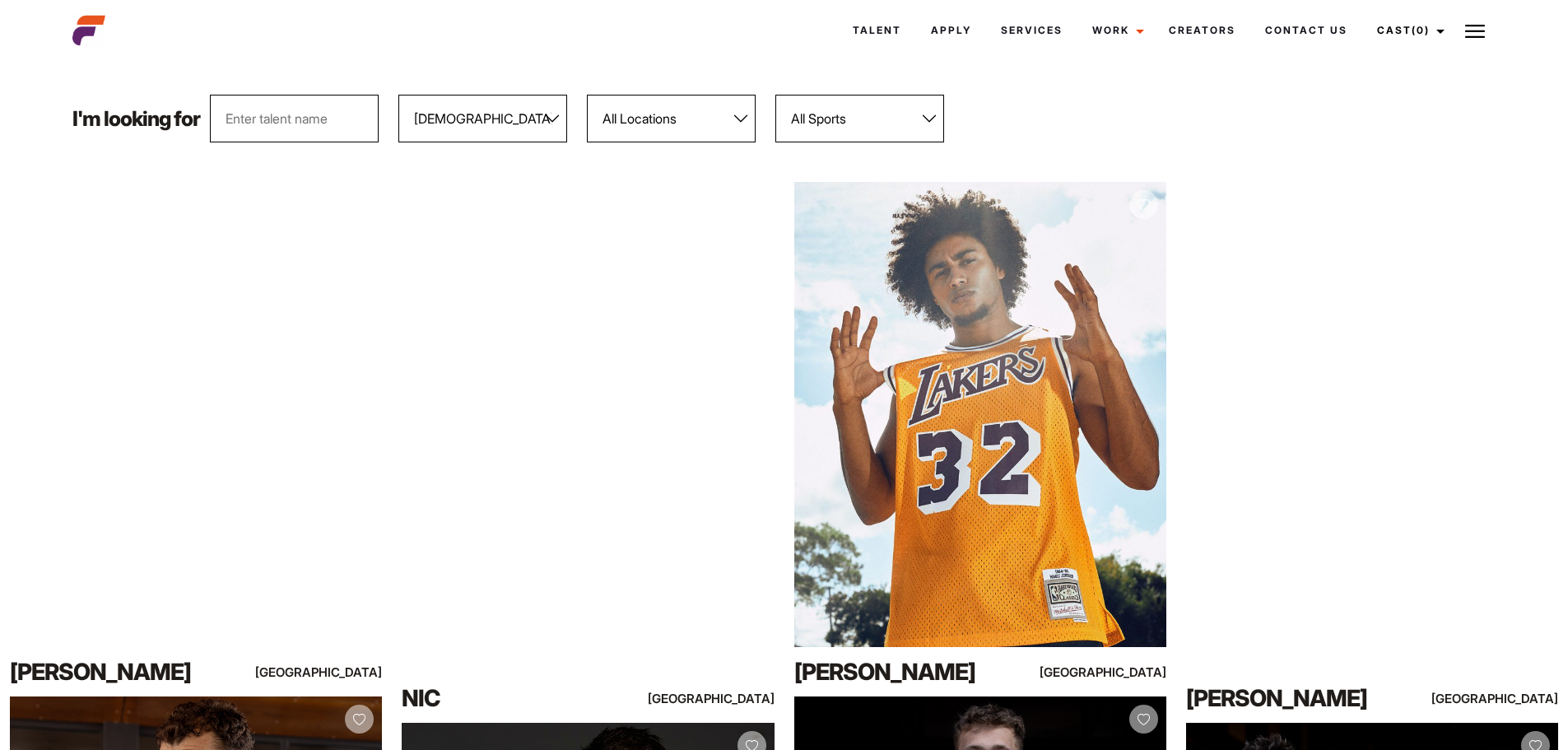
click at [740, 117] on select "All Locations [GEOGRAPHIC_DATA] [GEOGRAPHIC_DATA] [GEOGRAPHIC_DATA] [GEOGRAPHIC…" at bounding box center [671, 118] width 169 height 48
select select "118"
click at [587, 95] on select "All Locations [GEOGRAPHIC_DATA] [GEOGRAPHIC_DATA] [GEOGRAPHIC_DATA] [GEOGRAPHIC…" at bounding box center [671, 118] width 169 height 48
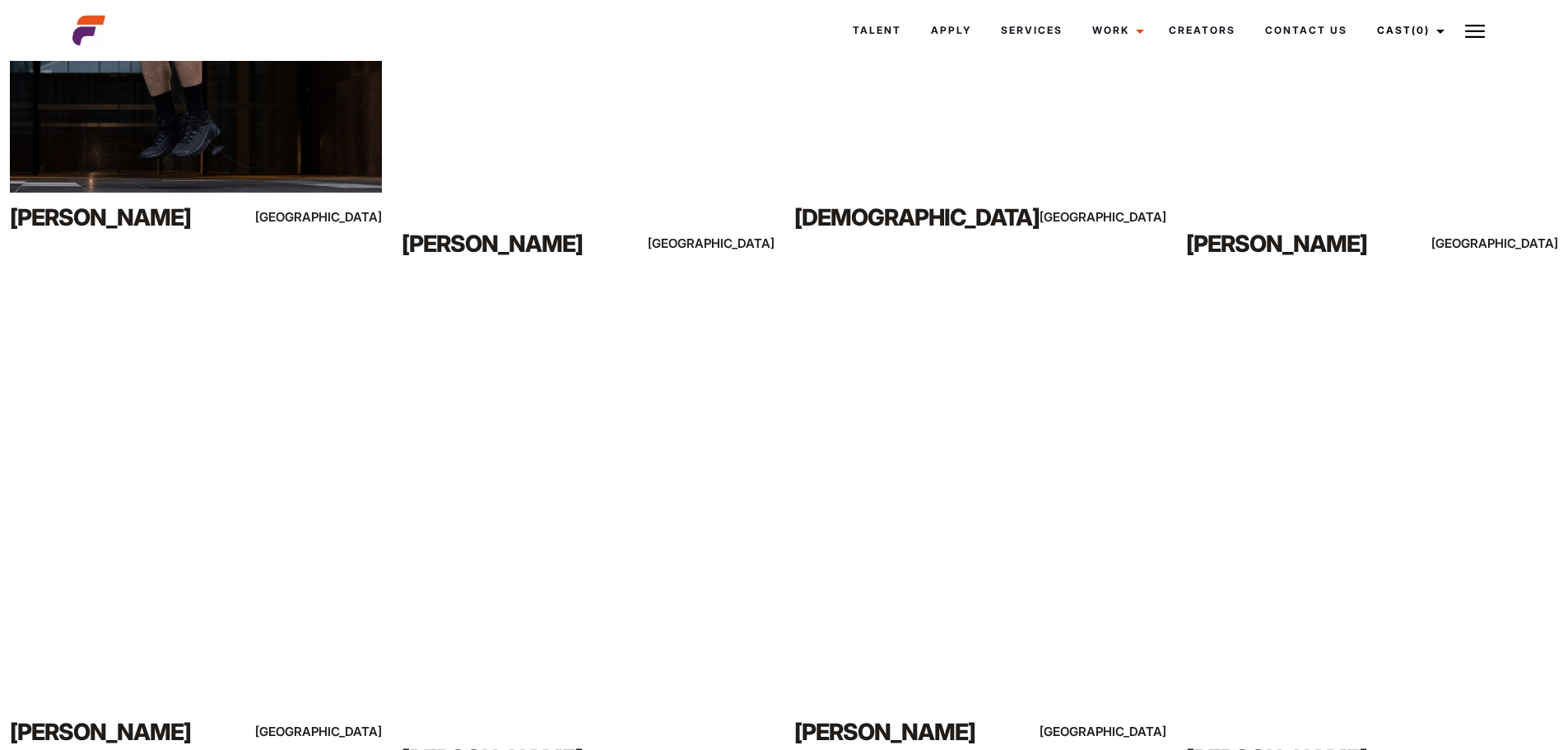
scroll to position [1152, 0]
